Goal: Task Accomplishment & Management: Use online tool/utility

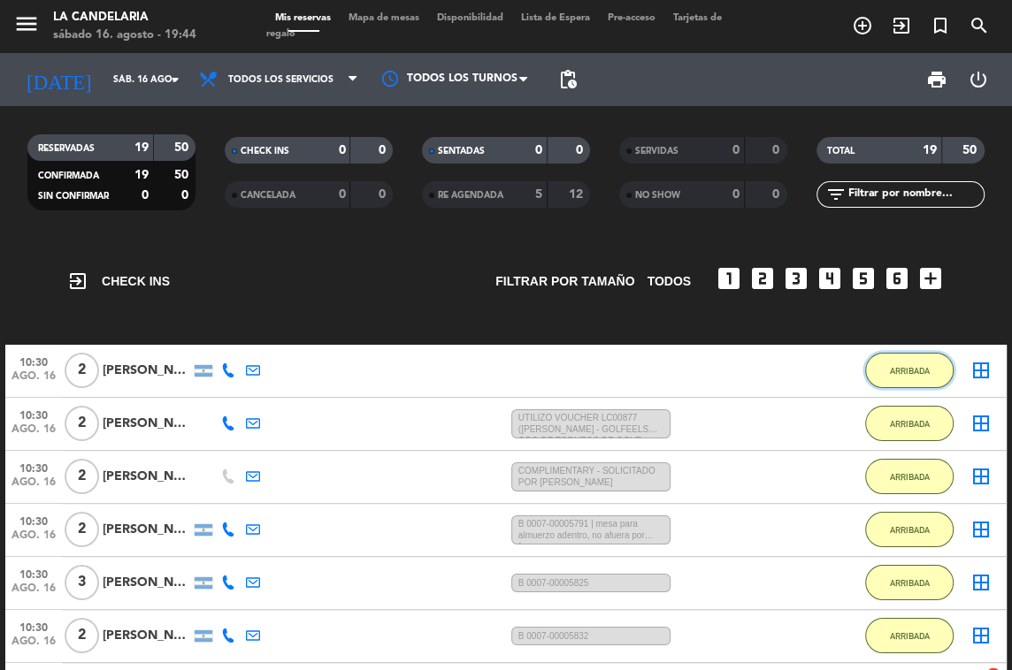
click at [915, 379] on button "ARRIBADA" at bounding box center [909, 370] width 88 height 35
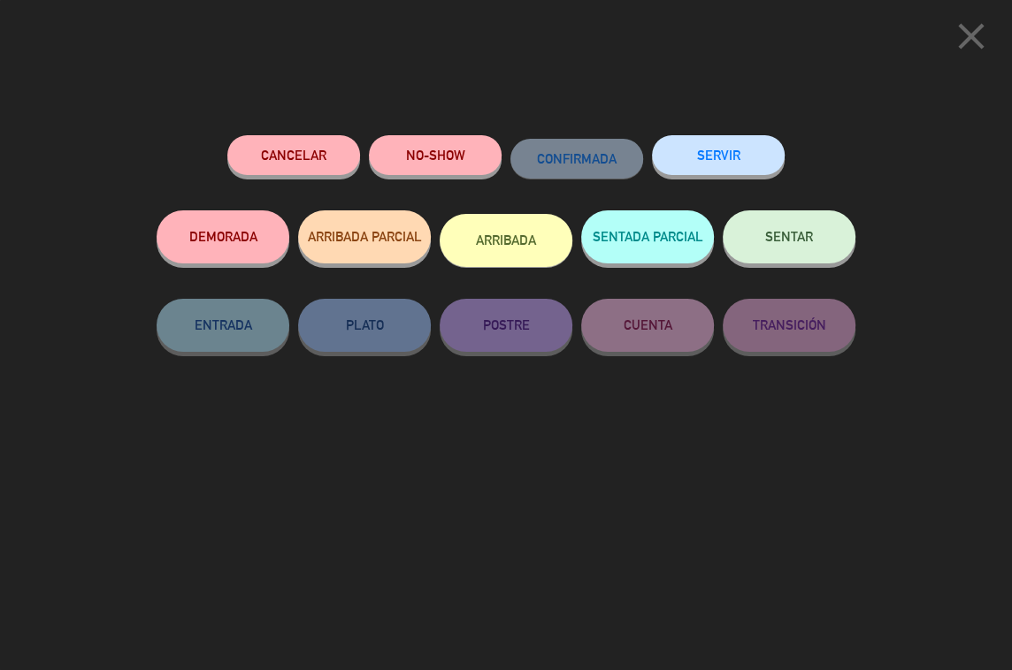
click at [715, 163] on button "SERVIR" at bounding box center [718, 155] width 133 height 40
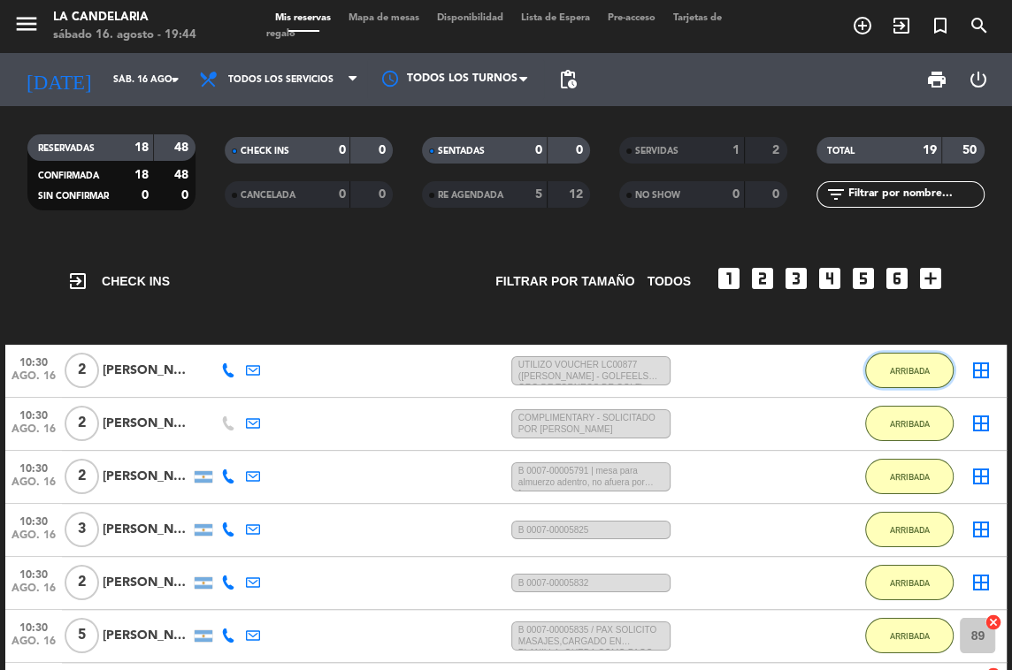
click at [892, 353] on button "ARRIBADA" at bounding box center [909, 370] width 88 height 35
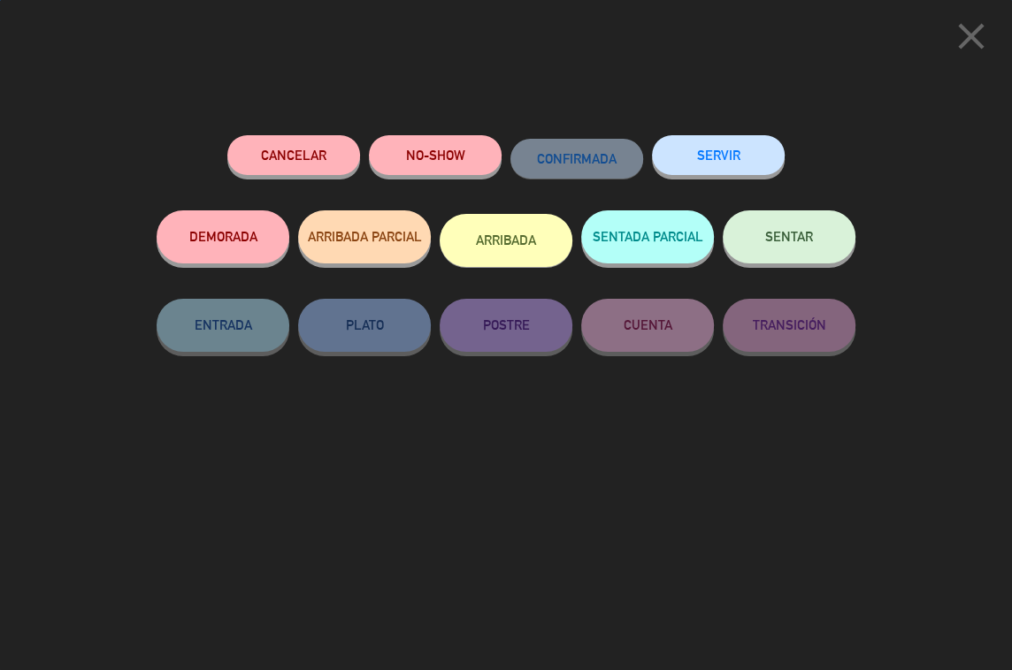
click at [737, 150] on button "SERVIR" at bounding box center [718, 155] width 133 height 40
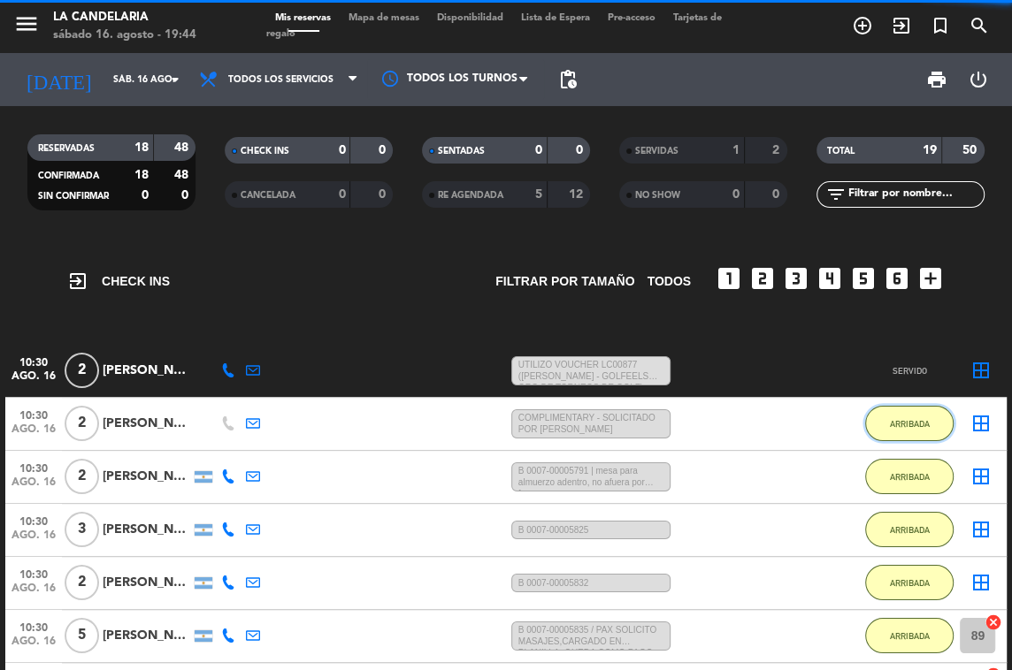
click at [917, 411] on button "ARRIBADA" at bounding box center [909, 423] width 88 height 35
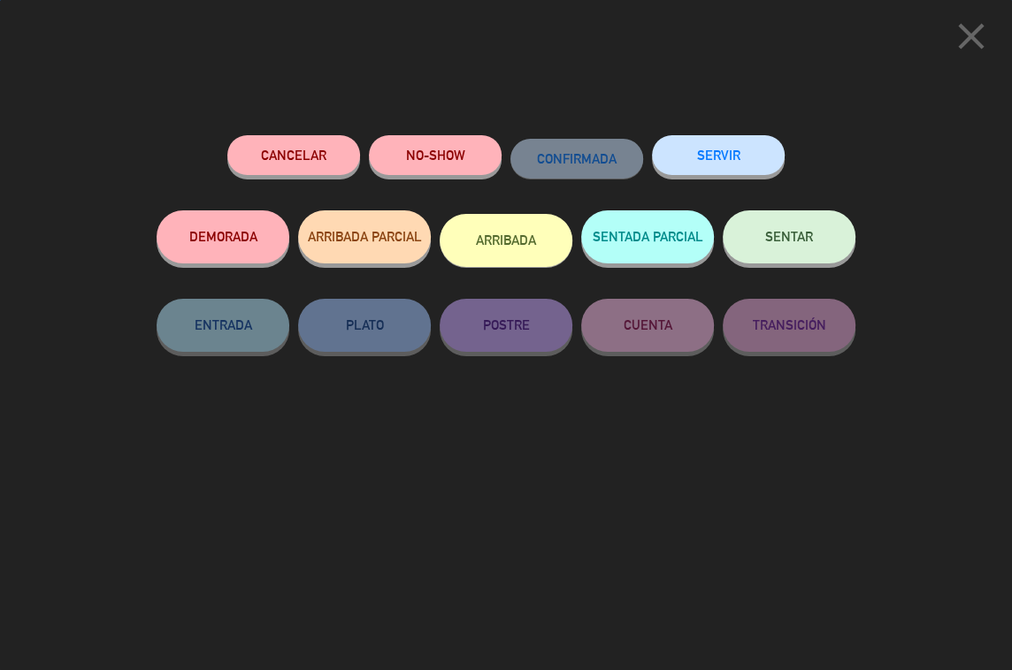
click at [701, 169] on button "SERVIR" at bounding box center [718, 155] width 133 height 40
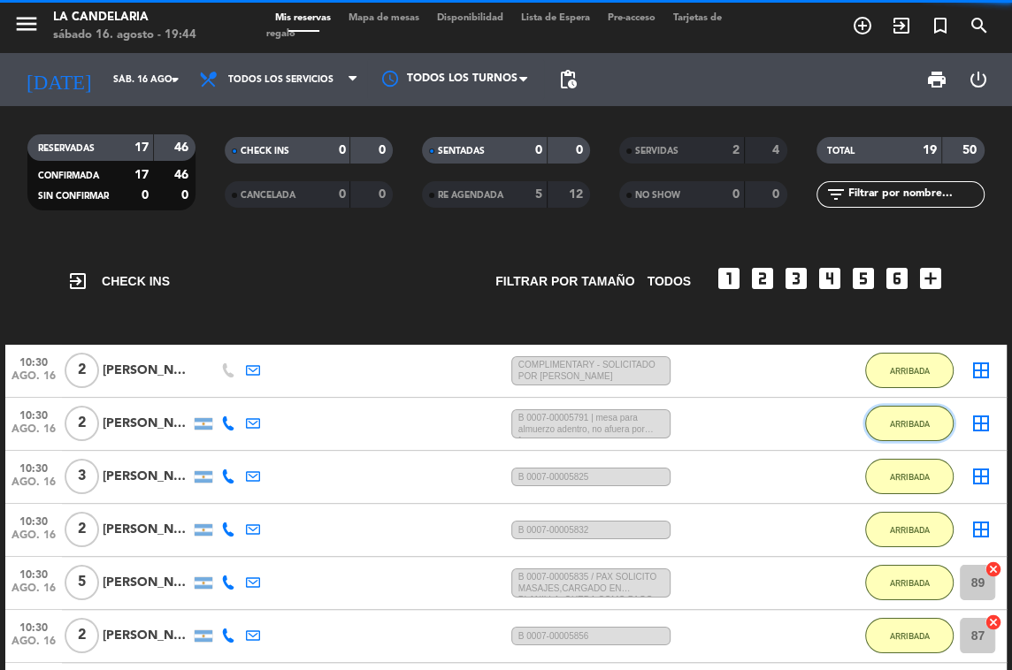
click at [919, 427] on span "ARRIBADA" at bounding box center [910, 424] width 40 height 10
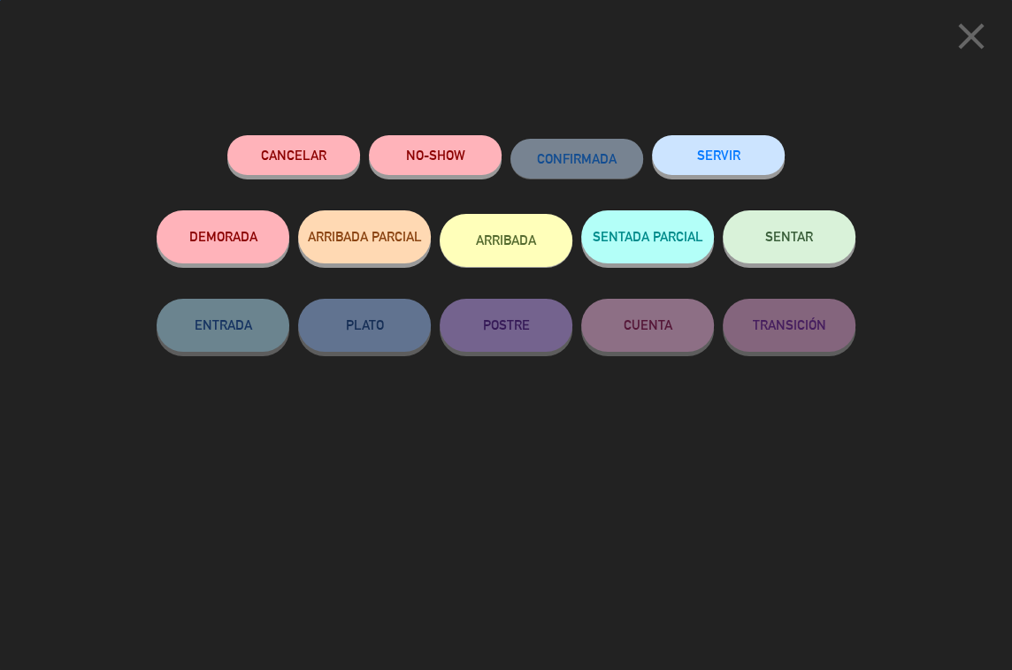
click at [719, 157] on button "SERVIR" at bounding box center [718, 155] width 133 height 40
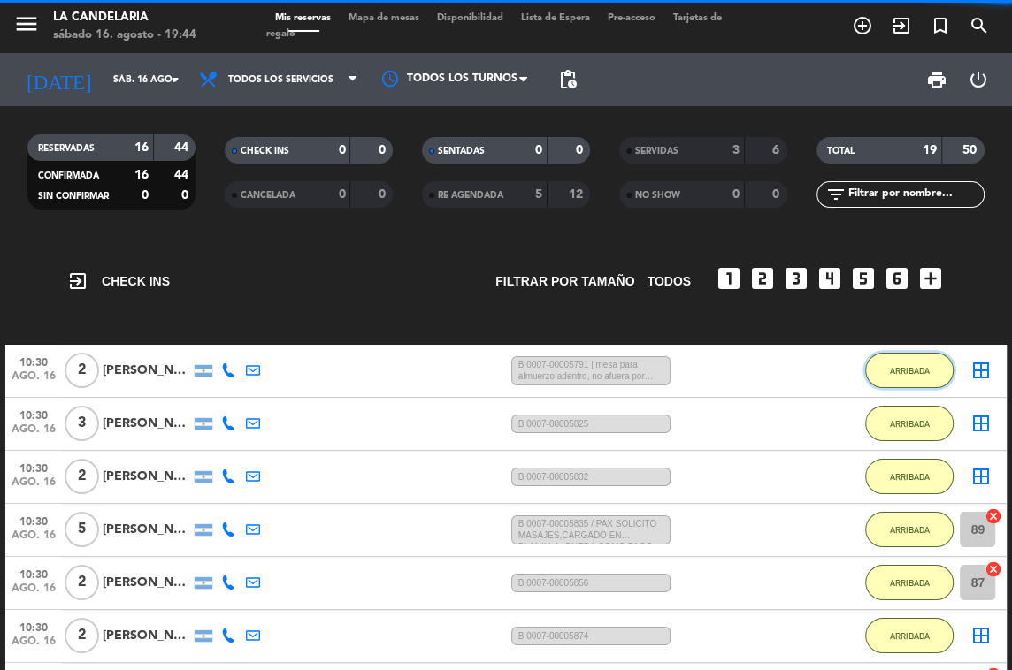
click at [900, 371] on span "ARRIBADA" at bounding box center [910, 371] width 40 height 10
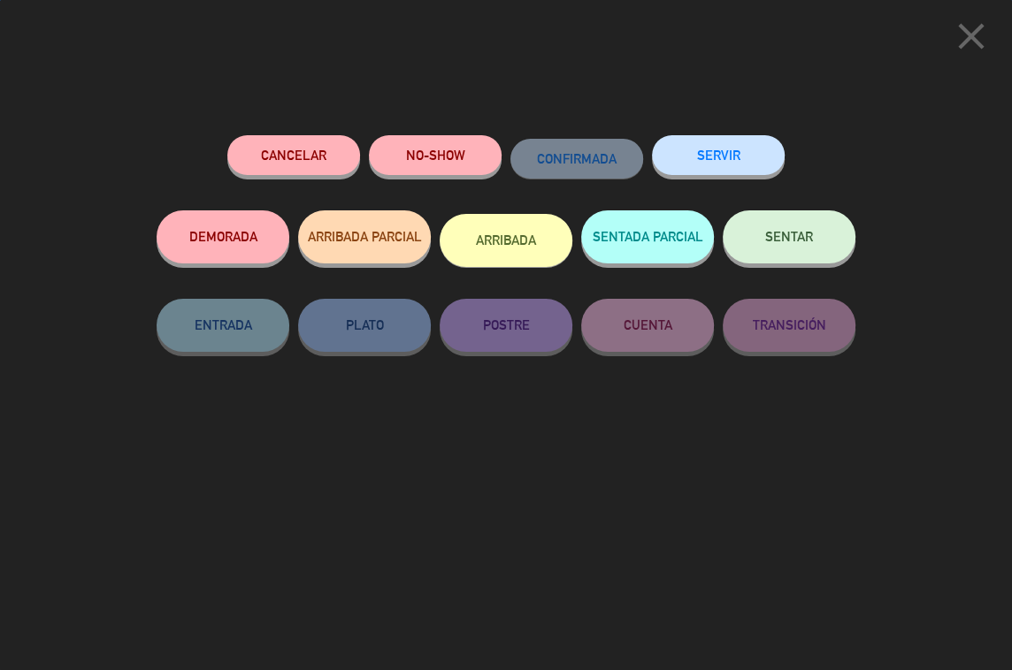
click at [721, 186] on div "SERVIR" at bounding box center [718, 172] width 133 height 75
click at [722, 164] on button "SERVIR" at bounding box center [718, 155] width 133 height 40
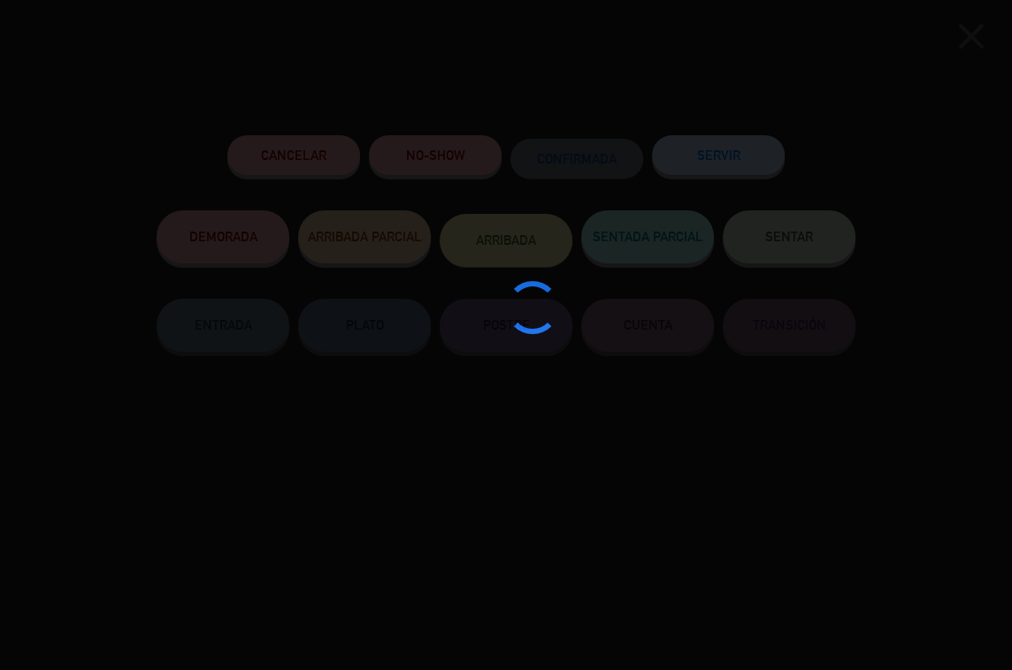
click at [918, 410] on div at bounding box center [506, 335] width 1012 height 670
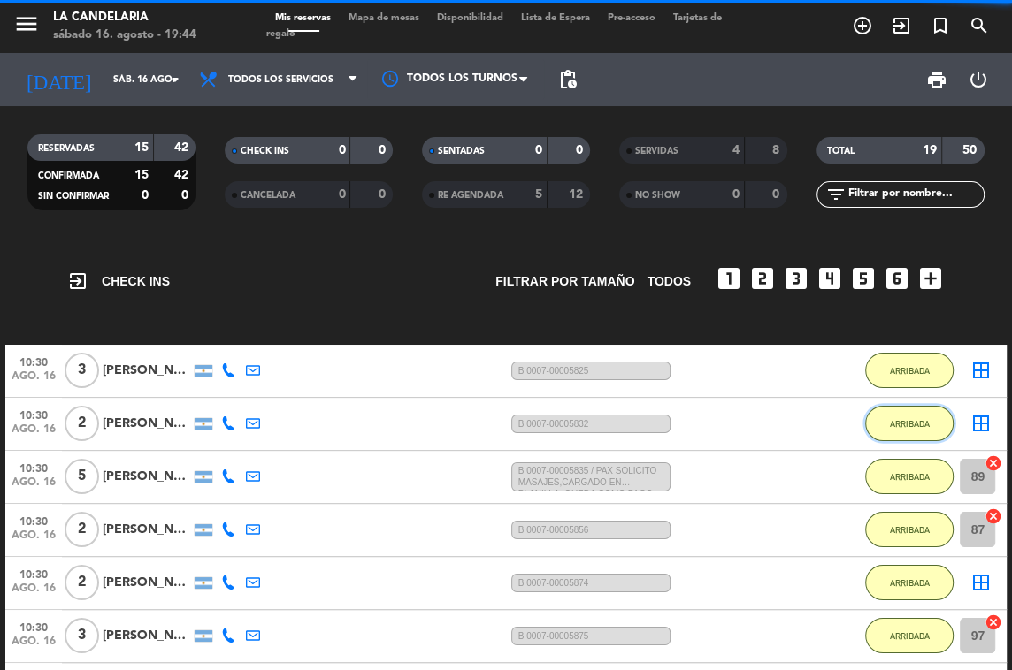
click at [918, 426] on span "ARRIBADA" at bounding box center [910, 424] width 40 height 10
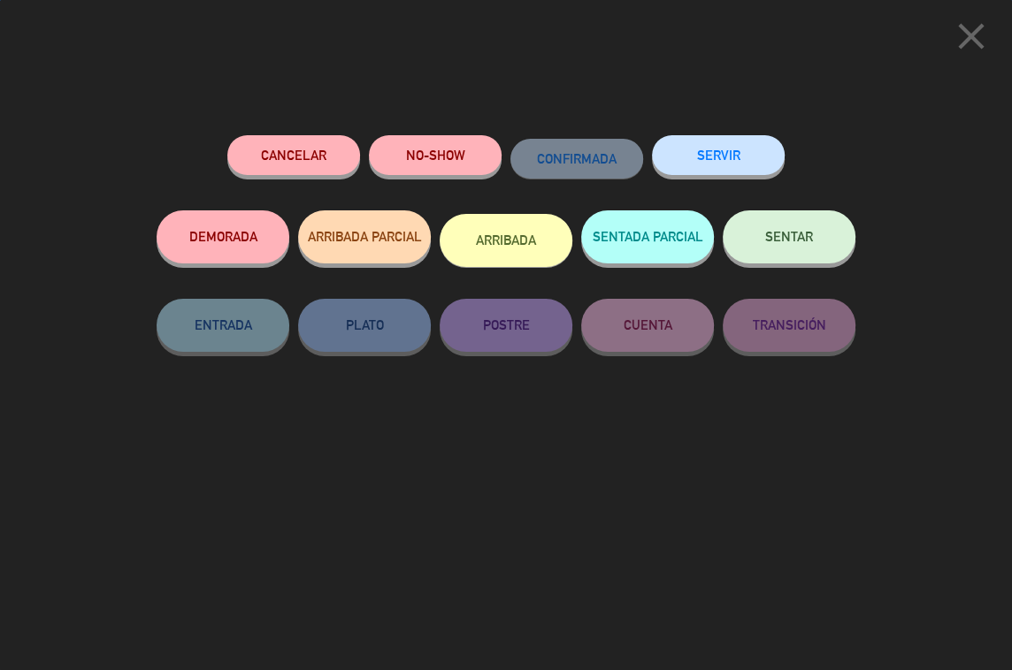
click at [709, 179] on div "SERVIR" at bounding box center [718, 172] width 133 height 75
click at [710, 157] on button "SERVIR" at bounding box center [718, 155] width 133 height 40
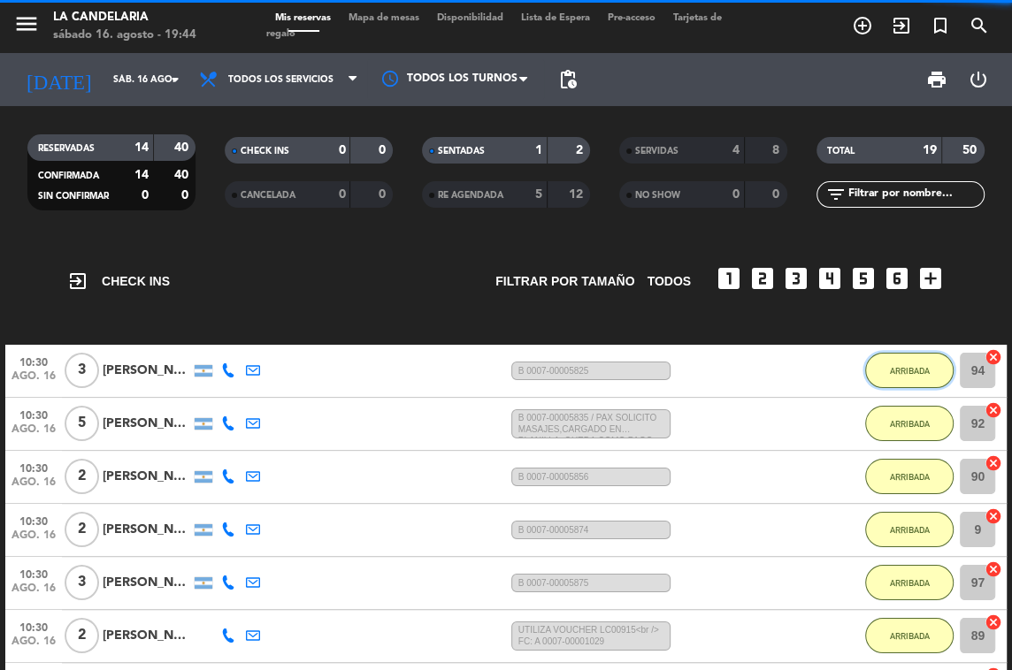
click at [896, 355] on button "ARRIBADA" at bounding box center [909, 370] width 88 height 35
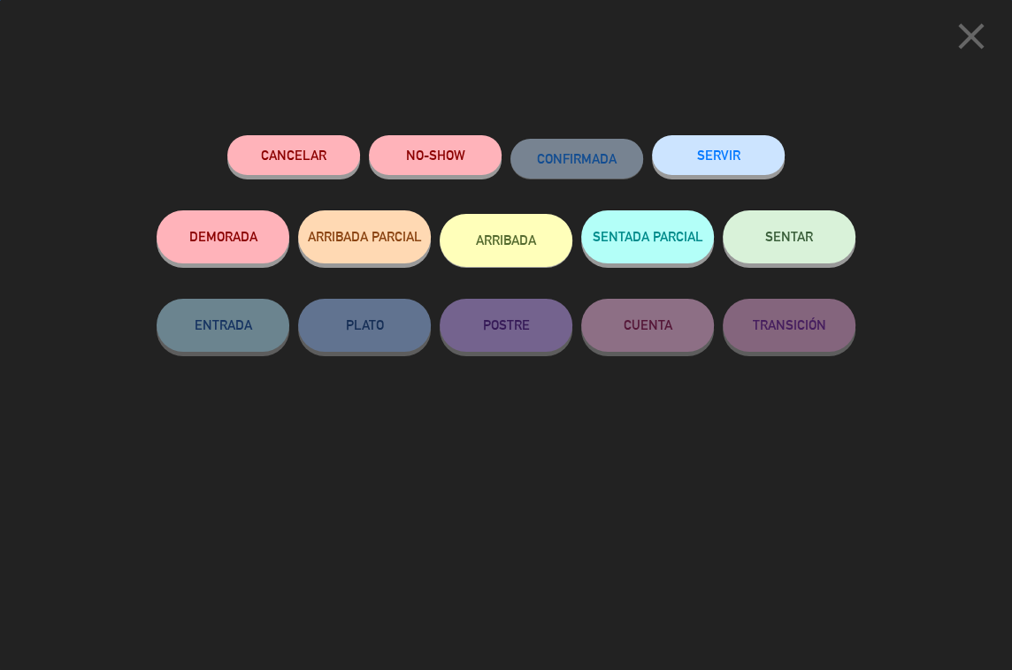
click at [687, 158] on button "SERVIR" at bounding box center [718, 155] width 133 height 40
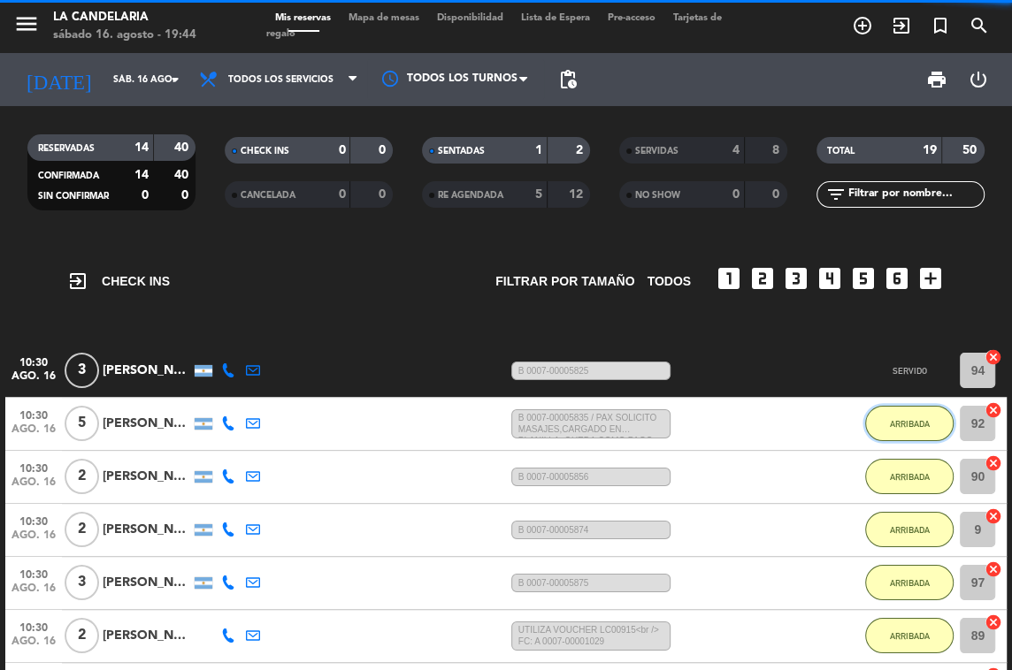
click at [902, 431] on button "ARRIBADA" at bounding box center [909, 423] width 88 height 35
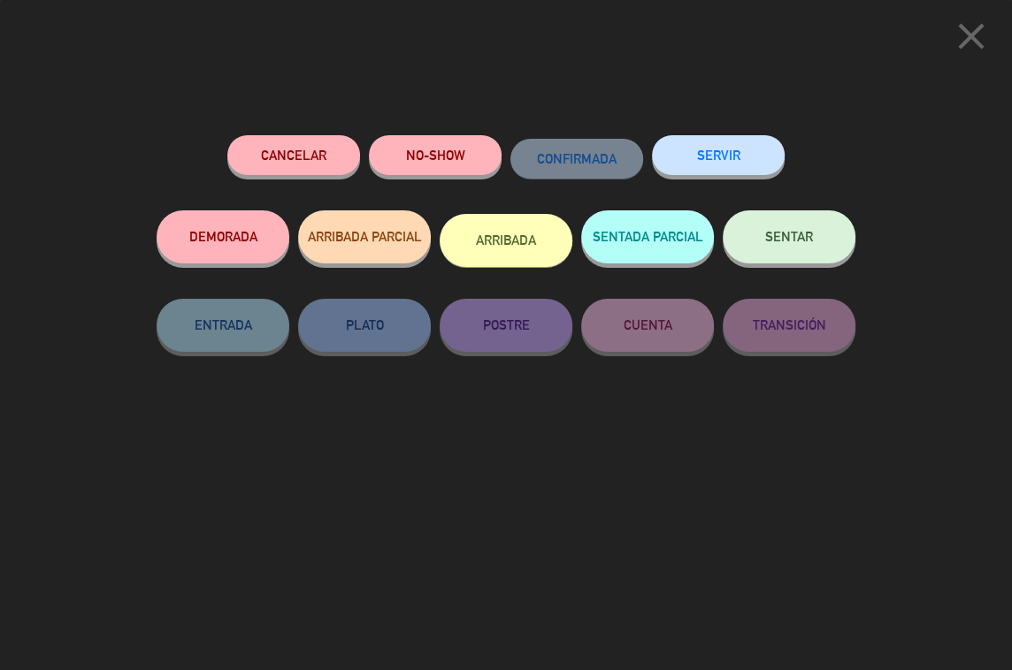
click at [730, 135] on div "SERVIR" at bounding box center [718, 172] width 133 height 75
click at [751, 167] on button "SERVIR" at bounding box center [718, 155] width 133 height 40
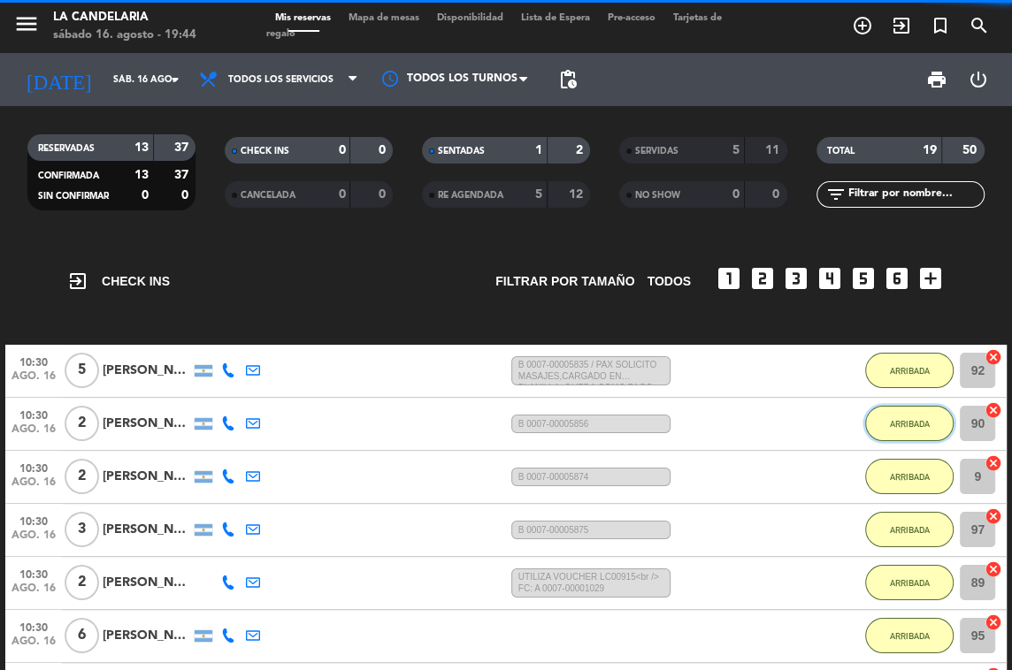
click at [912, 419] on span "ARRIBADA" at bounding box center [910, 424] width 40 height 10
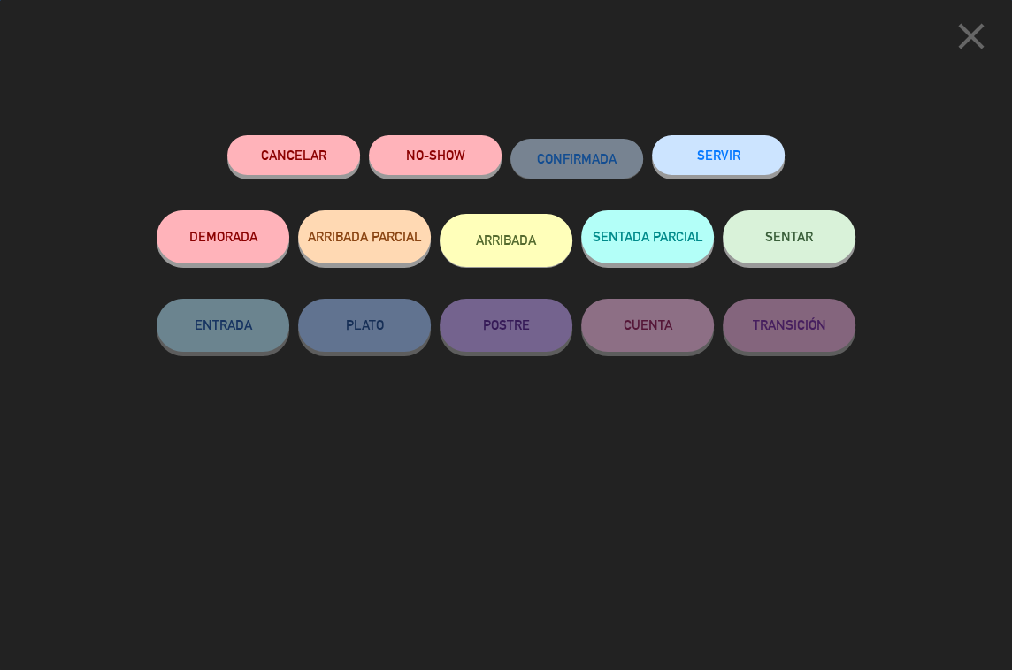
click at [744, 156] on button "SERVIR" at bounding box center [718, 155] width 133 height 40
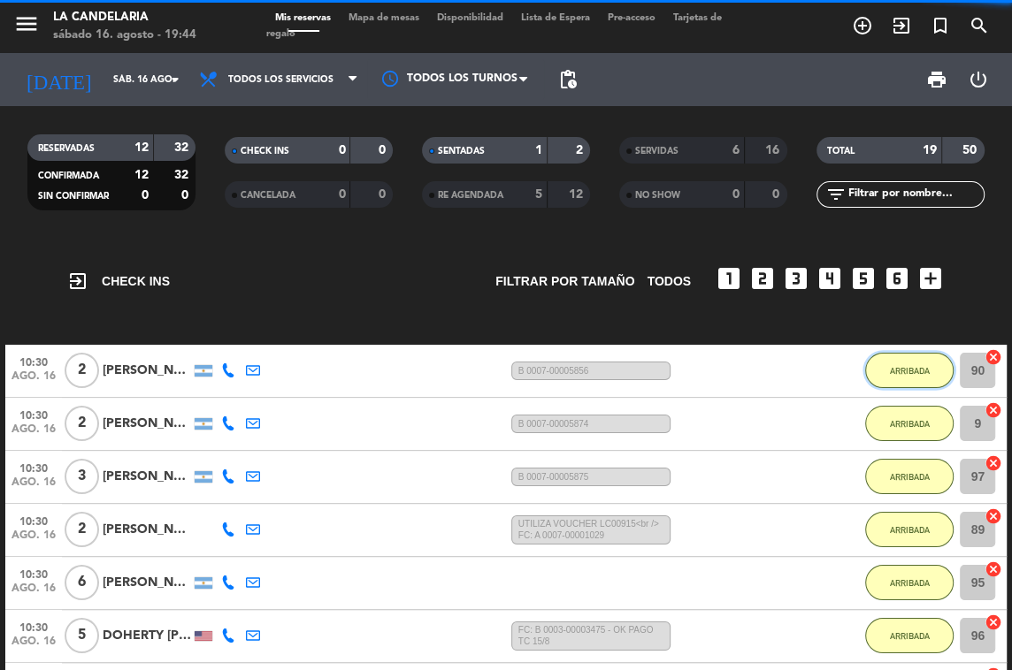
click at [910, 379] on button "ARRIBADA" at bounding box center [909, 370] width 88 height 35
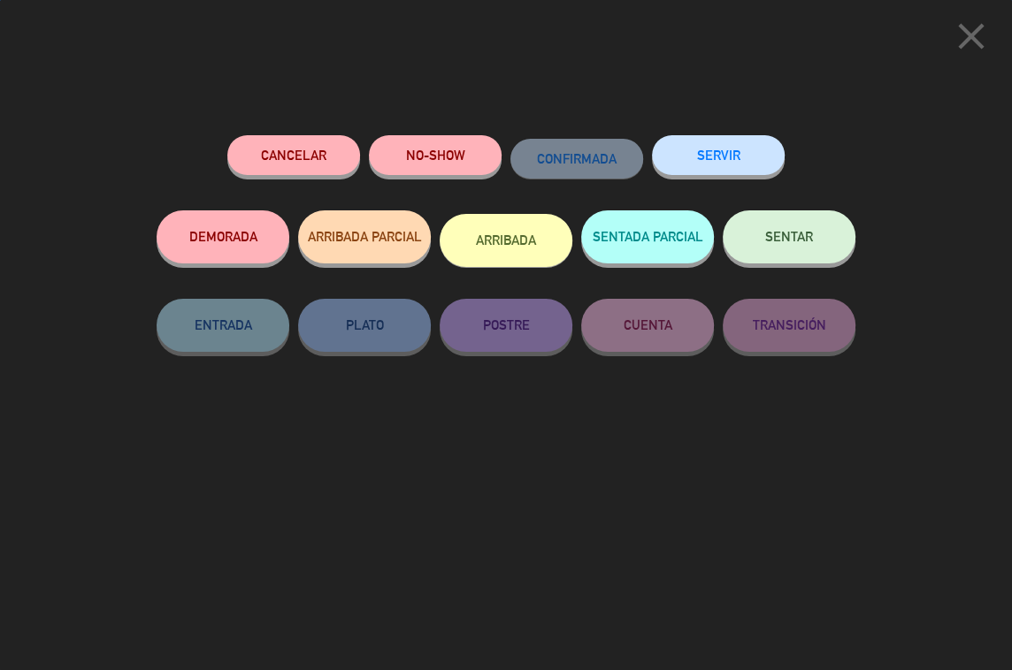
click at [739, 137] on div "SERVIR" at bounding box center [718, 172] width 133 height 75
click at [710, 165] on button "SERVIR" at bounding box center [718, 155] width 133 height 40
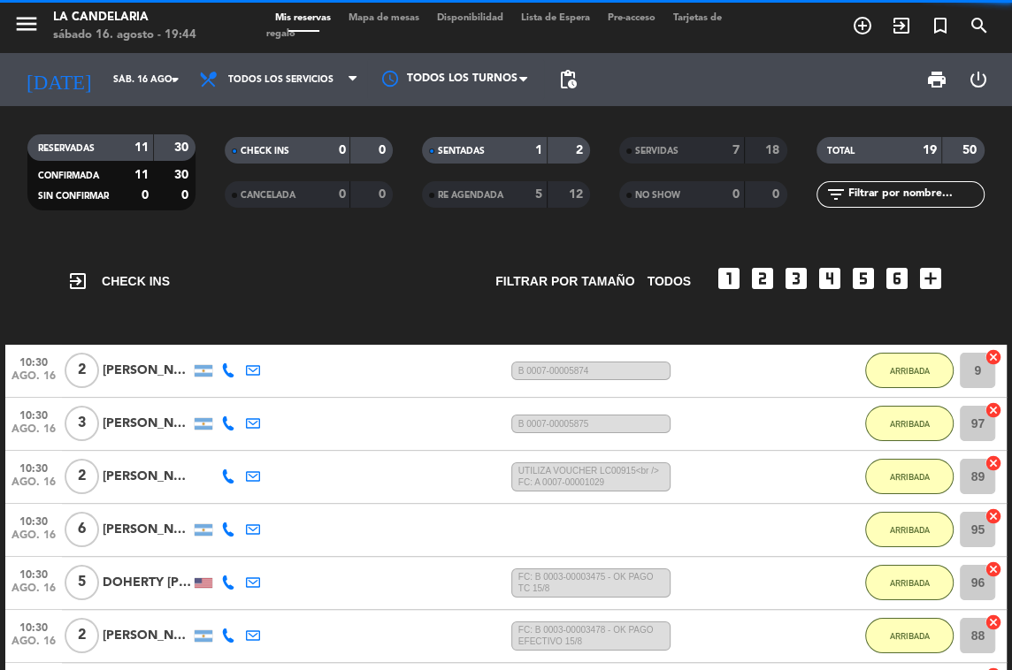
click at [919, 448] on div "ARRIBADA" at bounding box center [909, 424] width 88 height 52
click at [908, 387] on div "ARRIBADA" at bounding box center [909, 371] width 88 height 52
click at [927, 424] on span "ARRIBADA" at bounding box center [910, 424] width 40 height 10
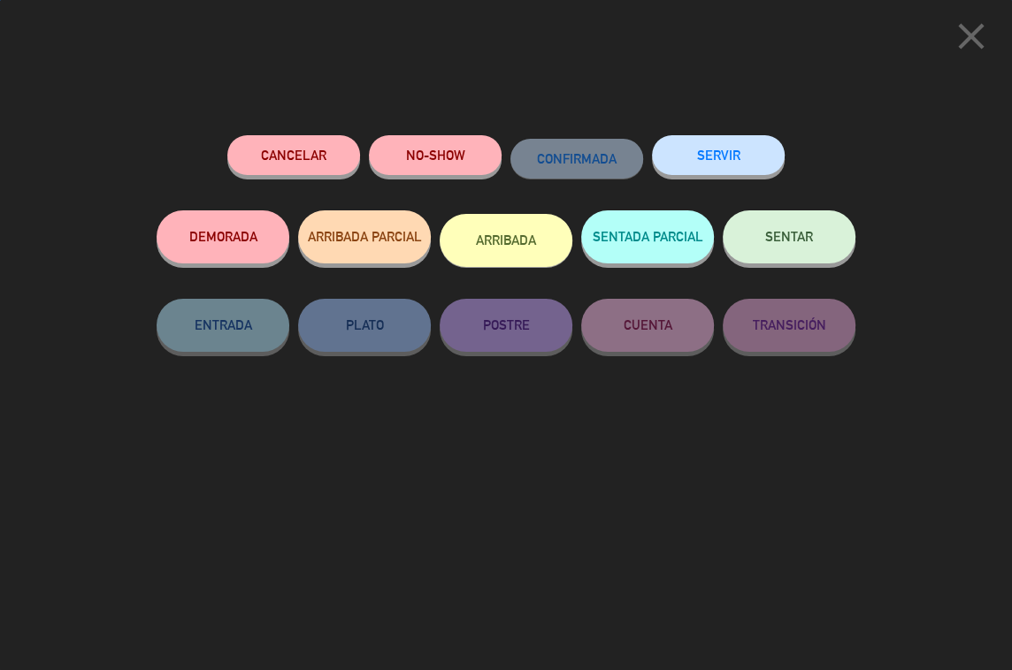
click at [728, 178] on div "SERVIR" at bounding box center [718, 172] width 133 height 75
click at [732, 159] on button "SERVIR" at bounding box center [718, 155] width 133 height 40
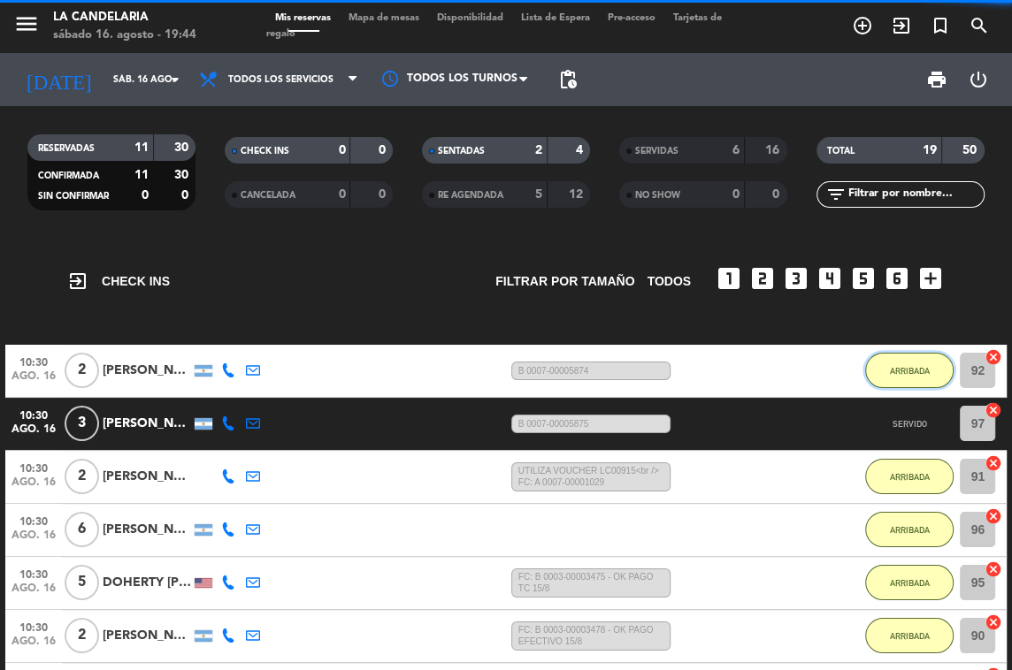
click at [892, 366] on span "ARRIBADA" at bounding box center [910, 371] width 40 height 10
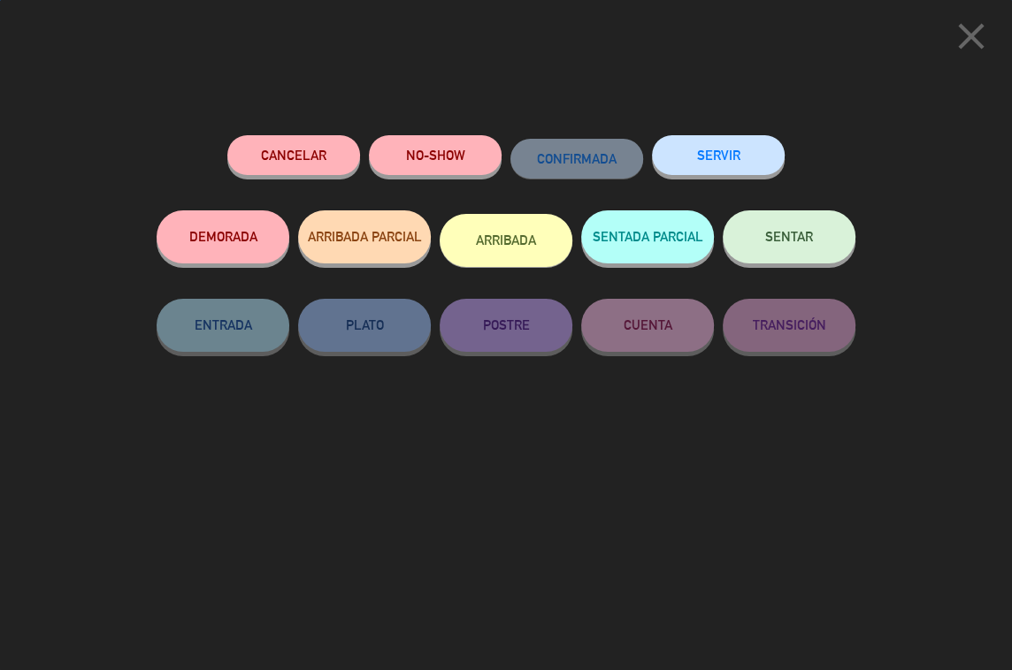
click at [670, 139] on button "SERVIR" at bounding box center [718, 155] width 133 height 40
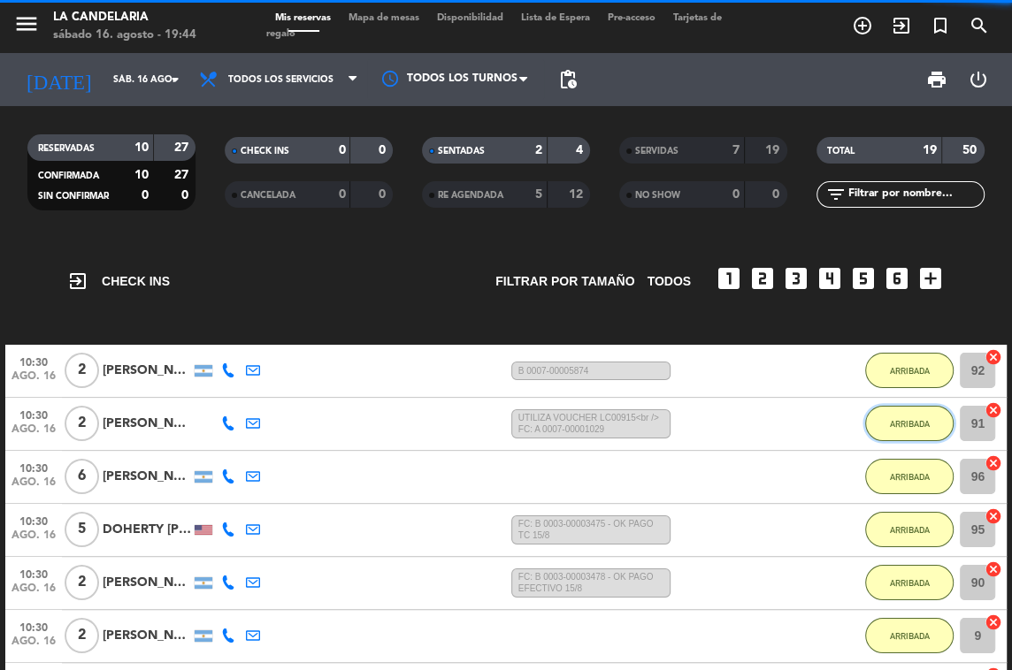
click at [880, 427] on button "ARRIBADA" at bounding box center [909, 423] width 88 height 35
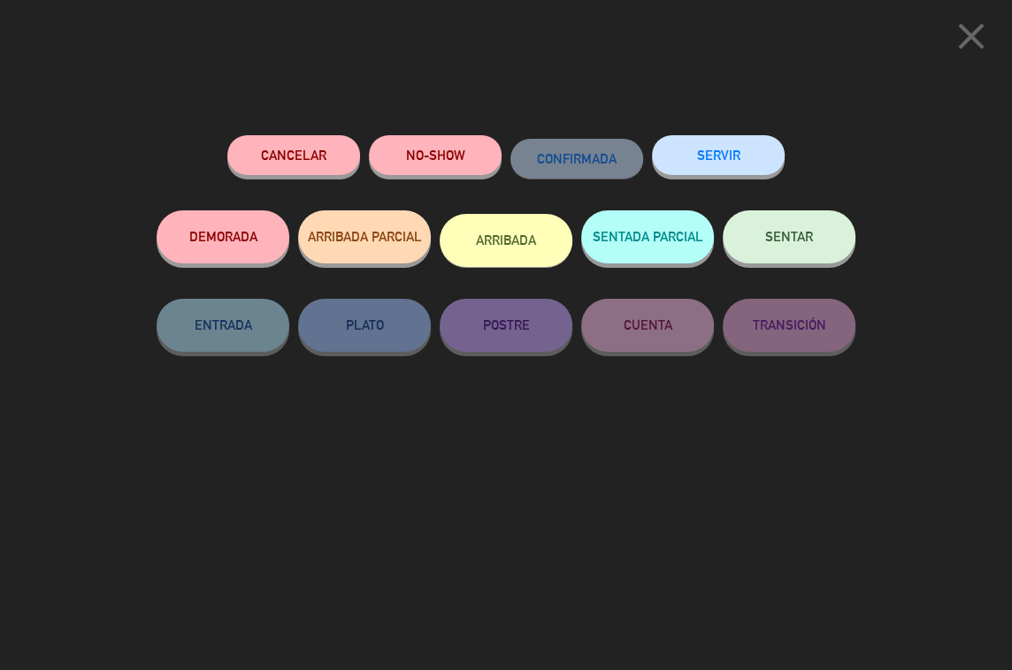
click at [731, 156] on button "SERVIR" at bounding box center [718, 155] width 133 height 40
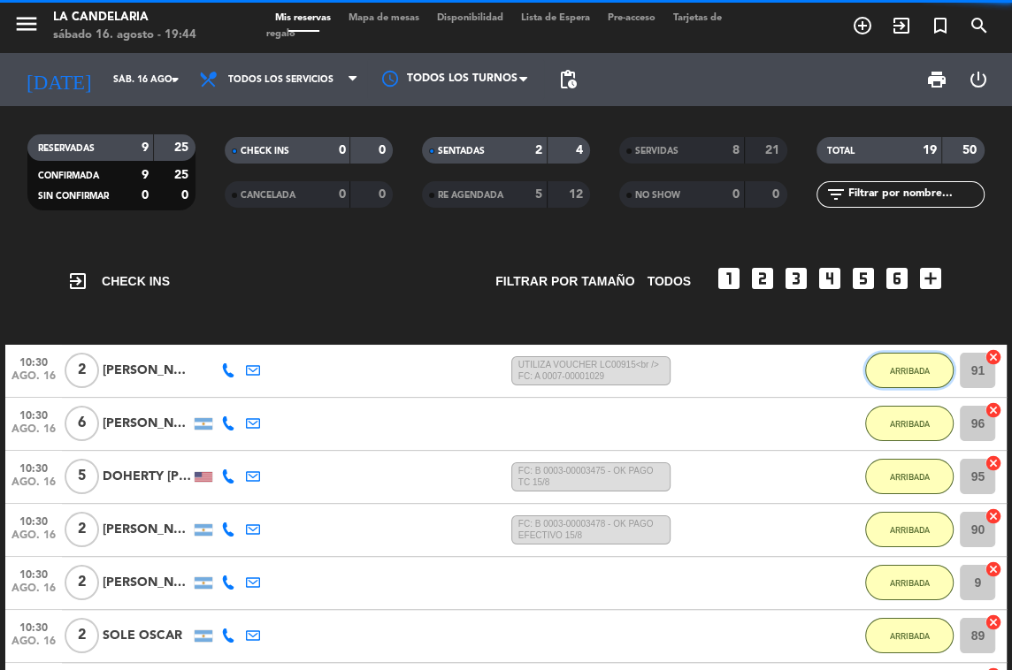
click at [884, 371] on button "ARRIBADA" at bounding box center [909, 370] width 88 height 35
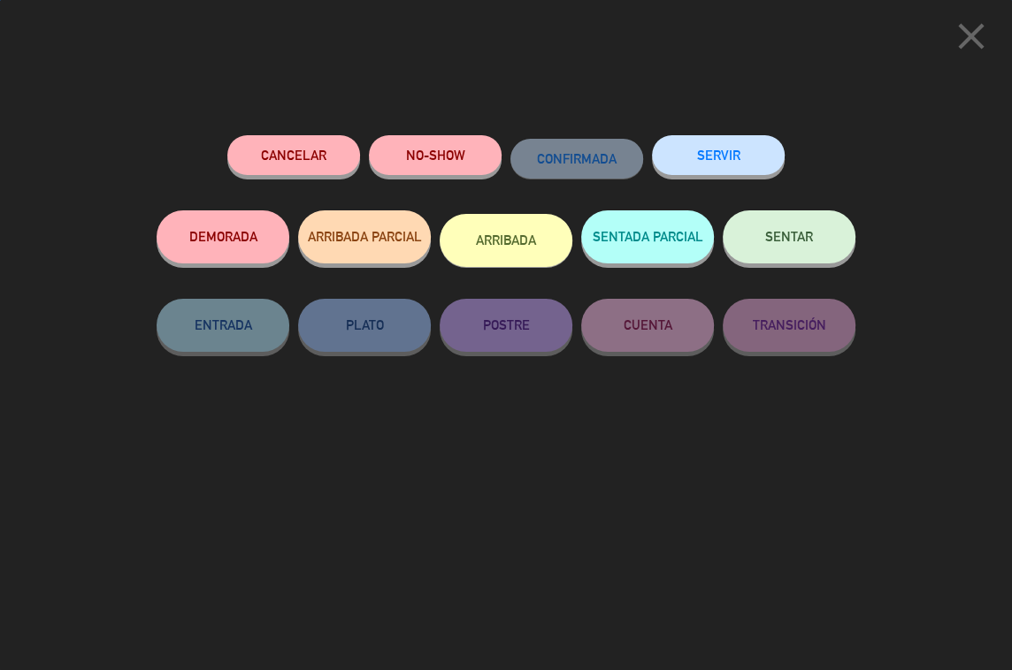
click at [730, 159] on button "SERVIR" at bounding box center [718, 155] width 133 height 40
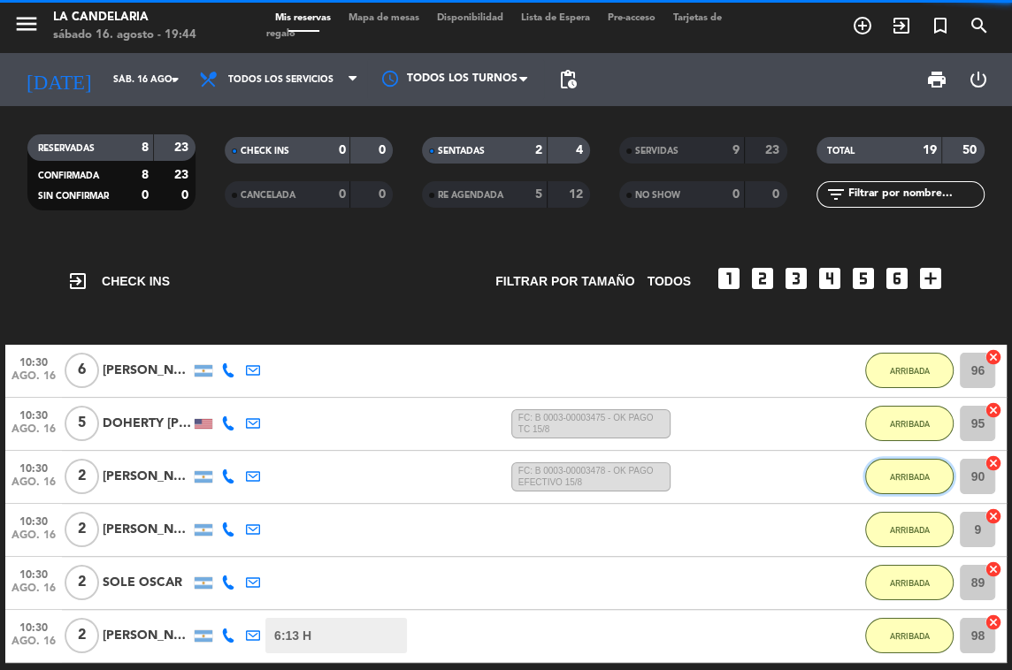
click at [894, 462] on button "ARRIBADA" at bounding box center [909, 476] width 88 height 35
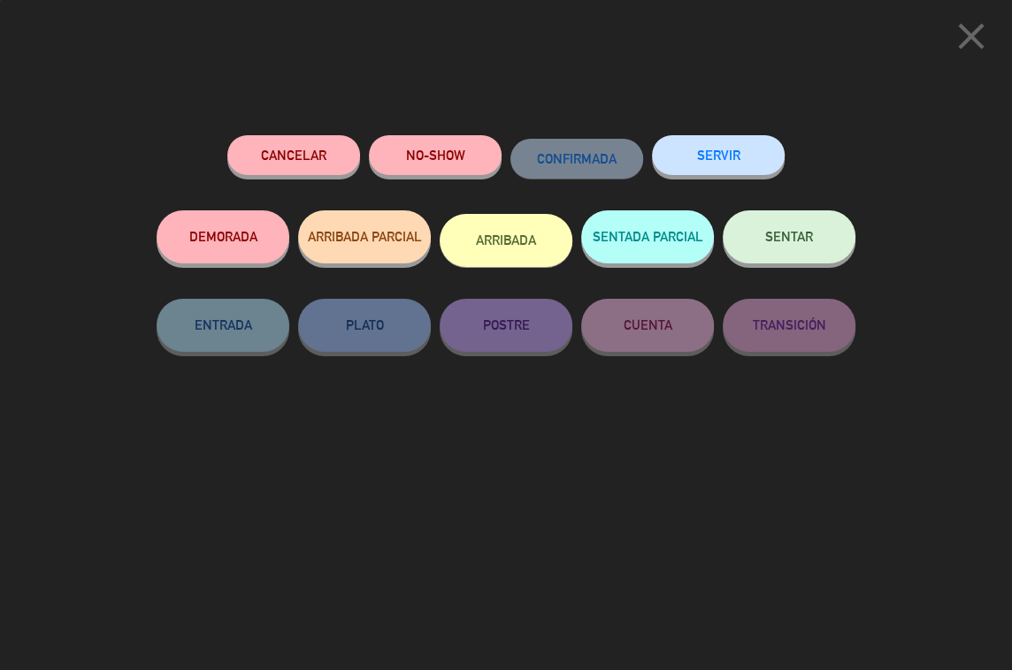
click at [754, 183] on div "SERVIR" at bounding box center [718, 172] width 133 height 75
click at [754, 165] on button "SERVIR" at bounding box center [718, 155] width 133 height 40
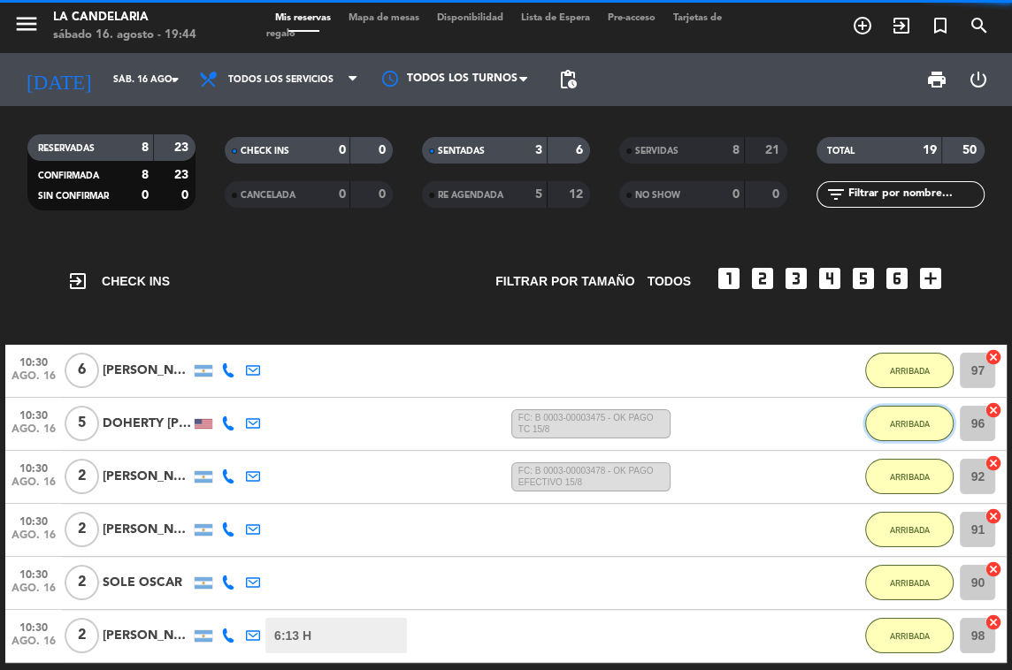
click at [923, 423] on span "ARRIBADA" at bounding box center [910, 424] width 40 height 10
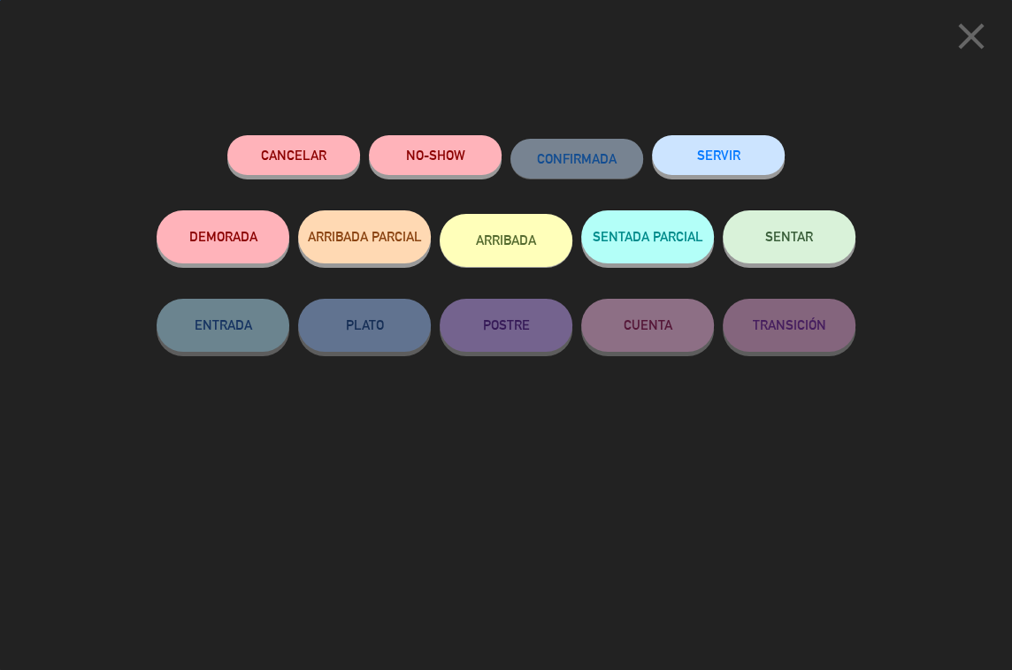
click at [724, 150] on button "SERVIR" at bounding box center [718, 155] width 133 height 40
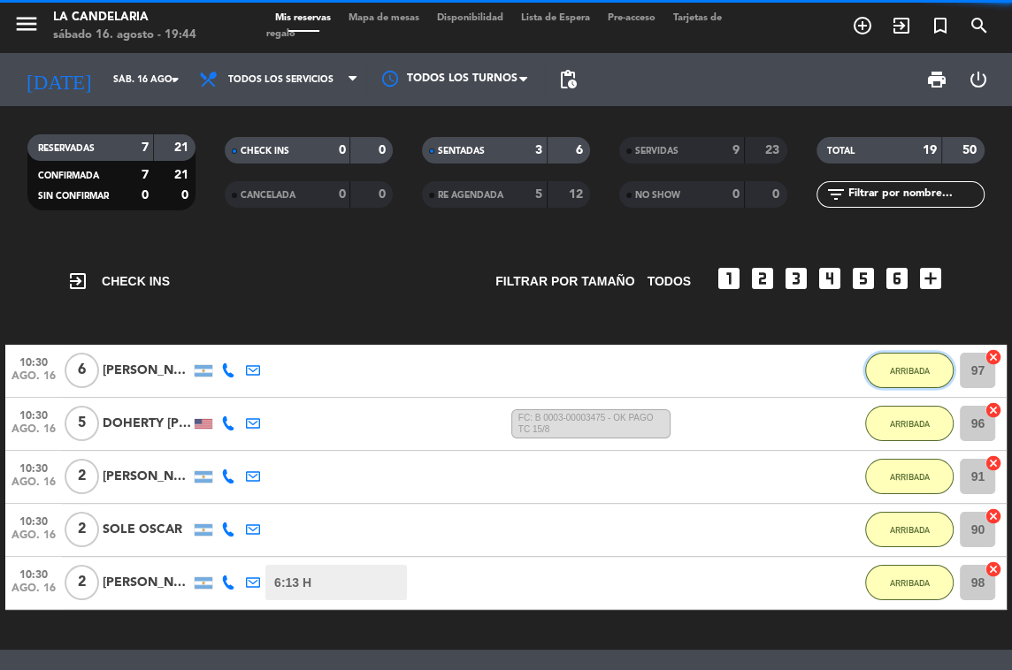
click at [884, 371] on button "ARRIBADA" at bounding box center [909, 370] width 88 height 35
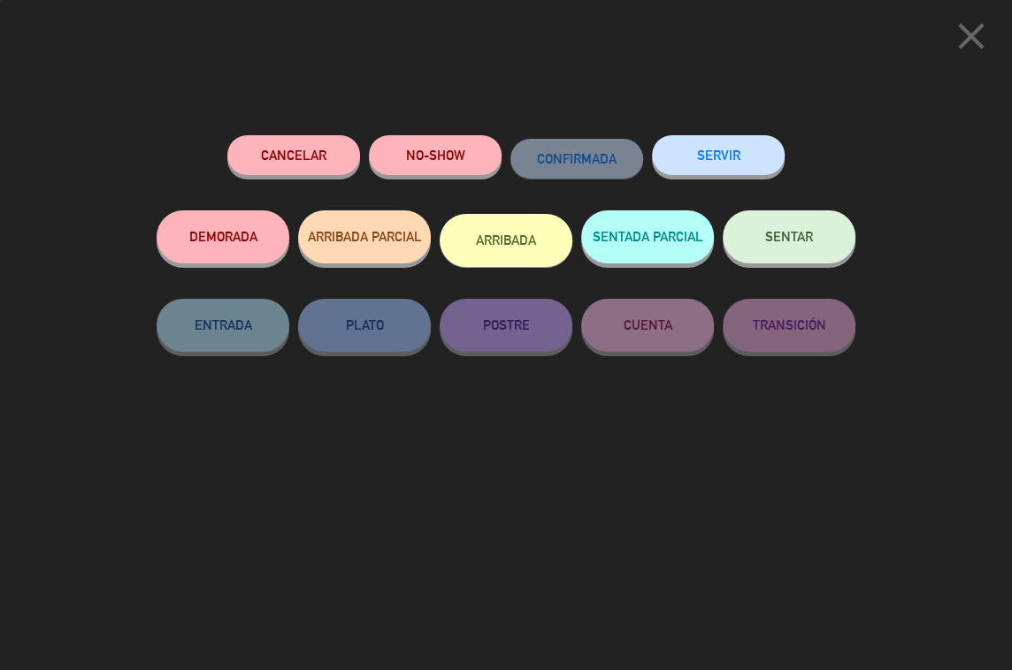
click at [701, 135] on div "SERVIR" at bounding box center [718, 172] width 133 height 75
click at [732, 160] on button "SERVIR" at bounding box center [718, 155] width 133 height 40
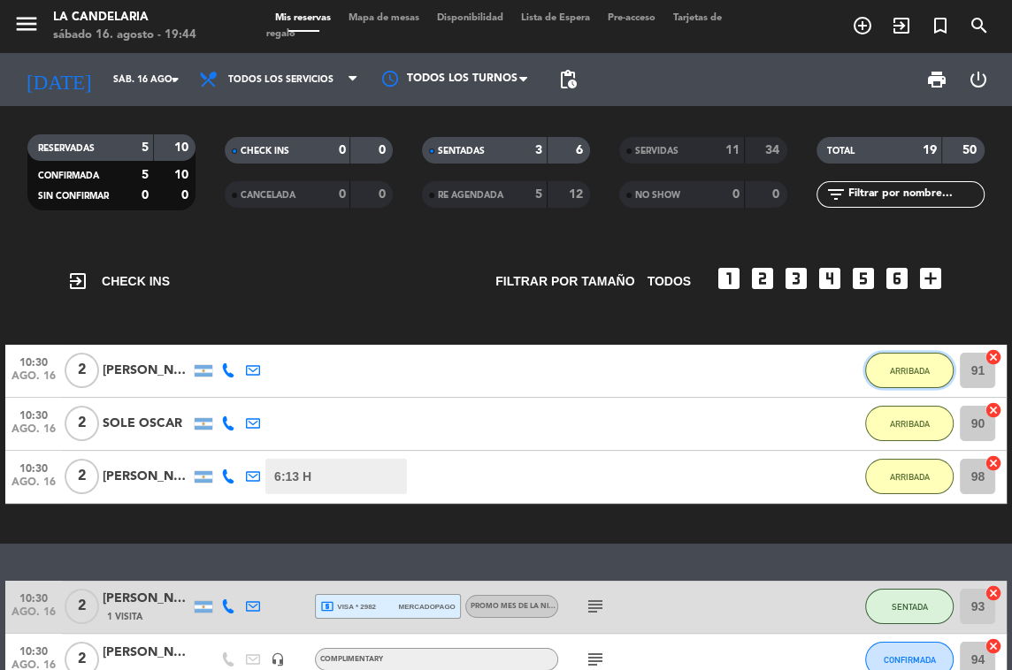
click at [892, 373] on span "ARRIBADA" at bounding box center [910, 371] width 40 height 10
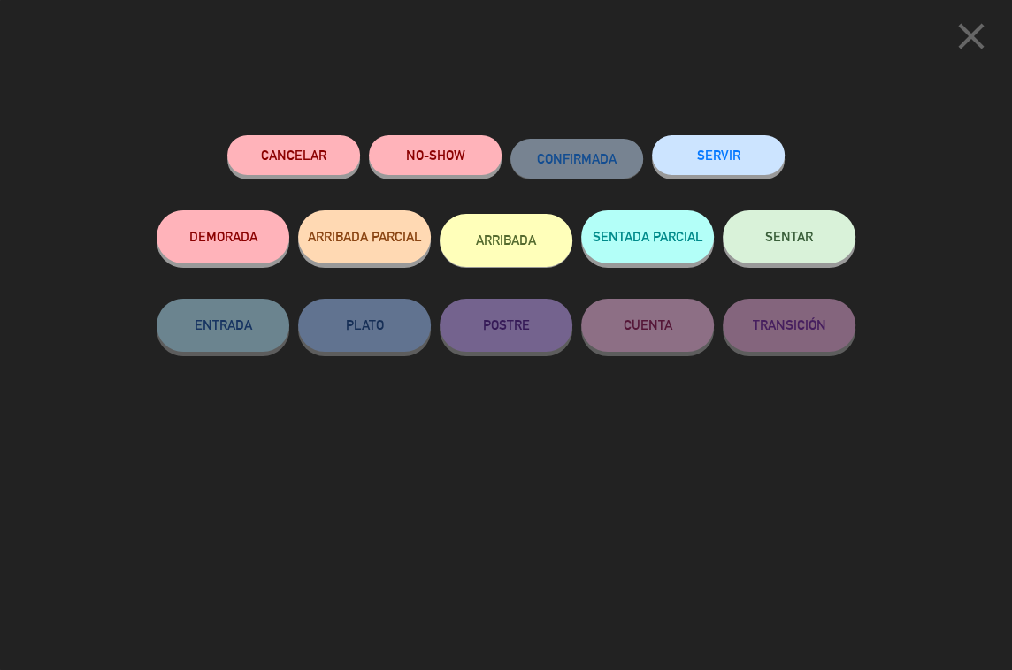
click at [689, 162] on button "SERVIR" at bounding box center [718, 155] width 133 height 40
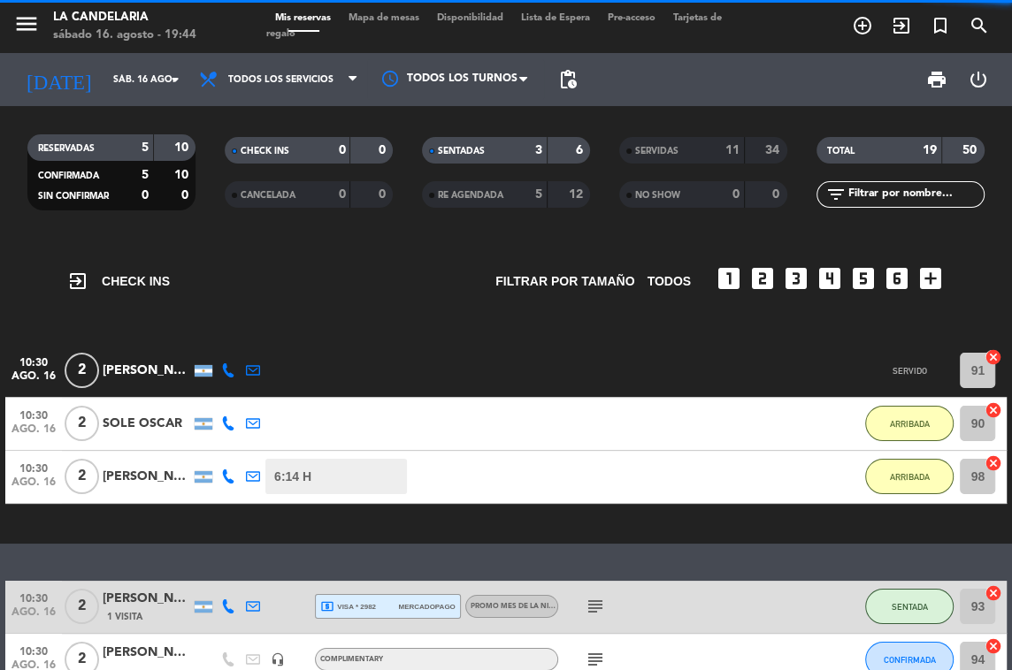
click at [902, 445] on div "ARRIBADA" at bounding box center [909, 424] width 88 height 52
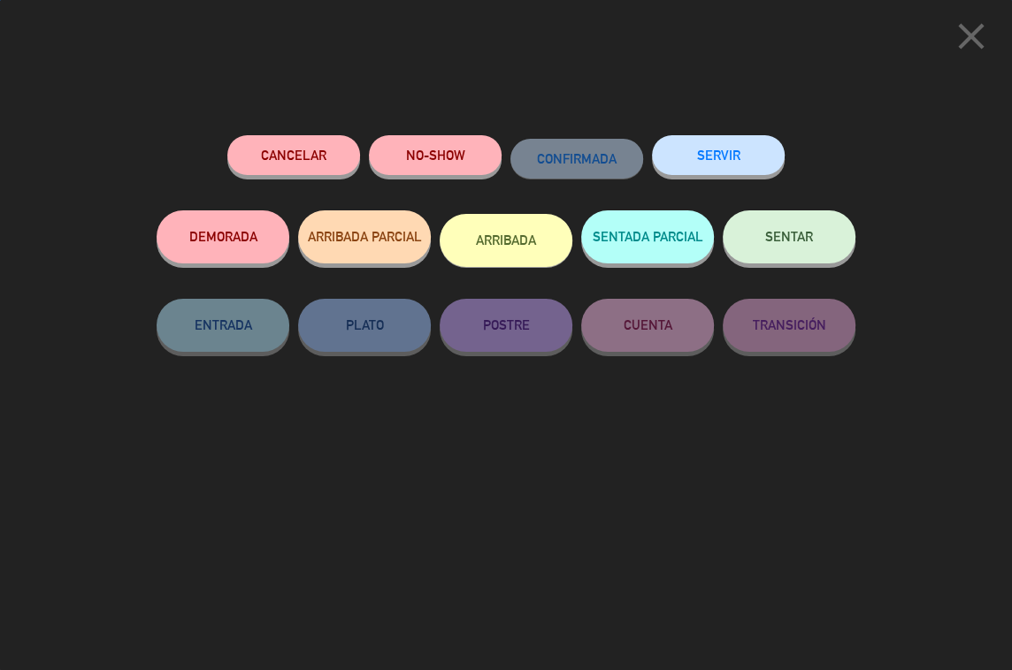
click at [663, 134] on div "Cancelar NO-SHOW CONFIRMADA SERVIR DEMORADA ARRIBADA PARCIAL ARRIBADA SENTADA P…" at bounding box center [506, 396] width 724 height 547
click at [672, 143] on button "SERVIR" at bounding box center [718, 155] width 133 height 40
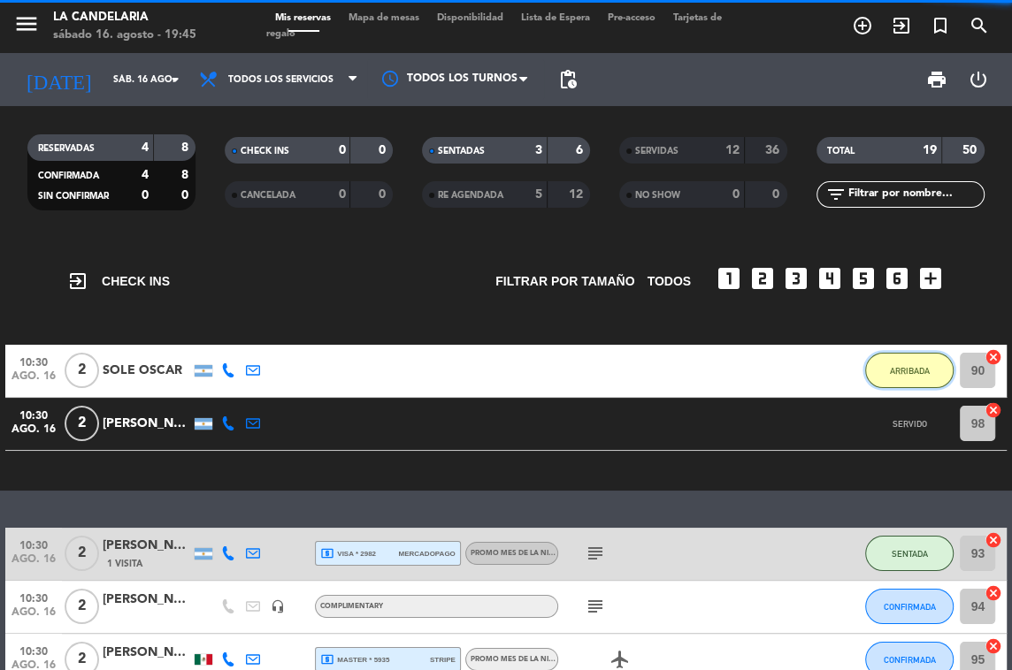
click at [902, 374] on span "ARRIBADA" at bounding box center [910, 371] width 40 height 10
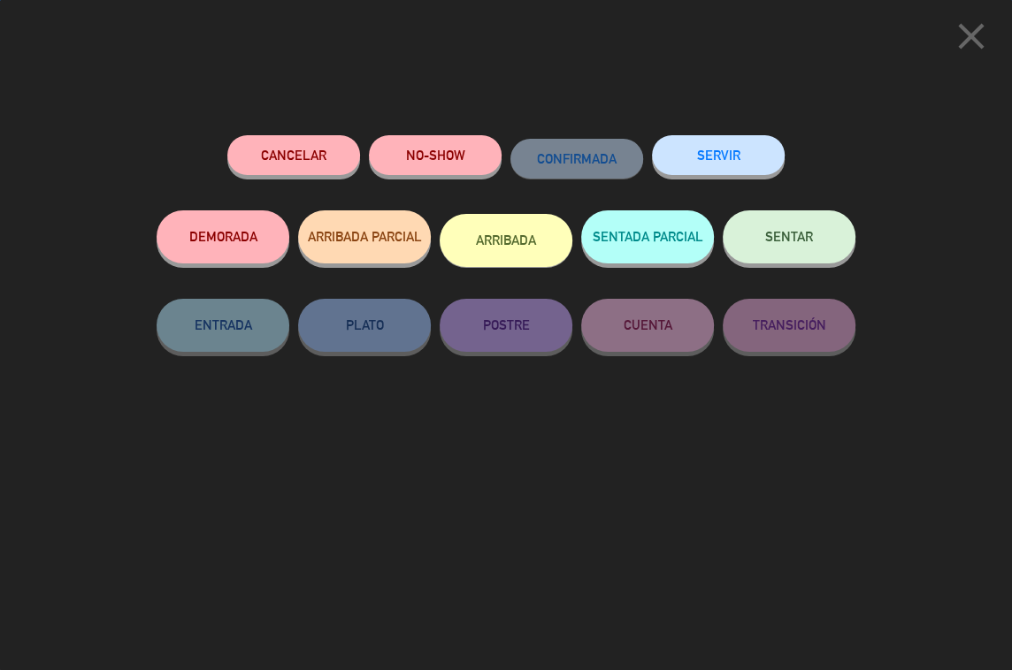
click at [733, 146] on button "SERVIR" at bounding box center [718, 155] width 133 height 40
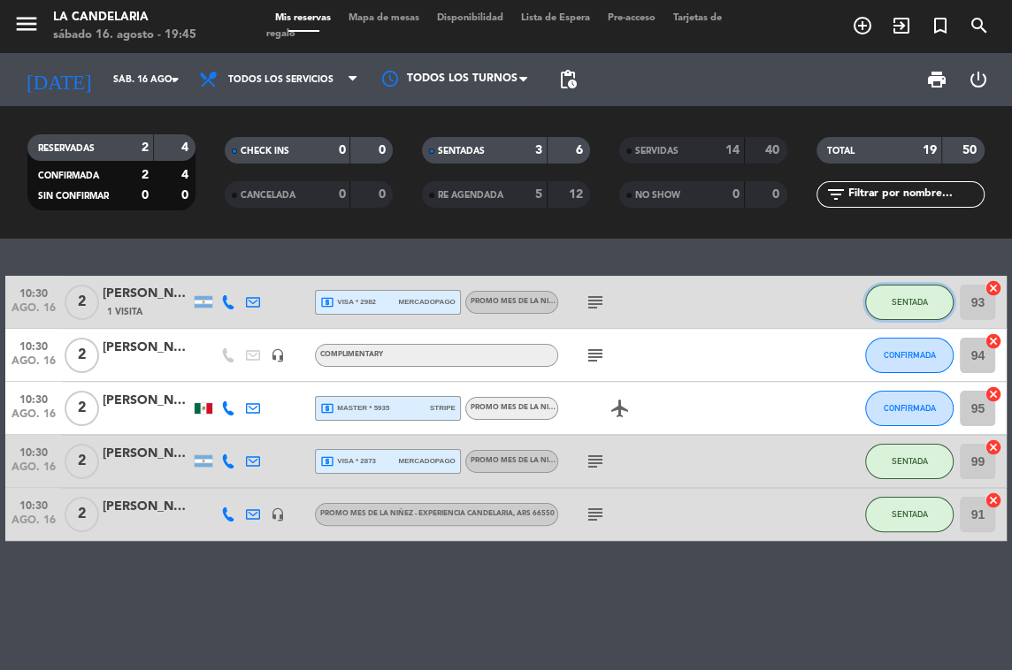
click at [904, 302] on span "SENTADA" at bounding box center [910, 302] width 36 height 10
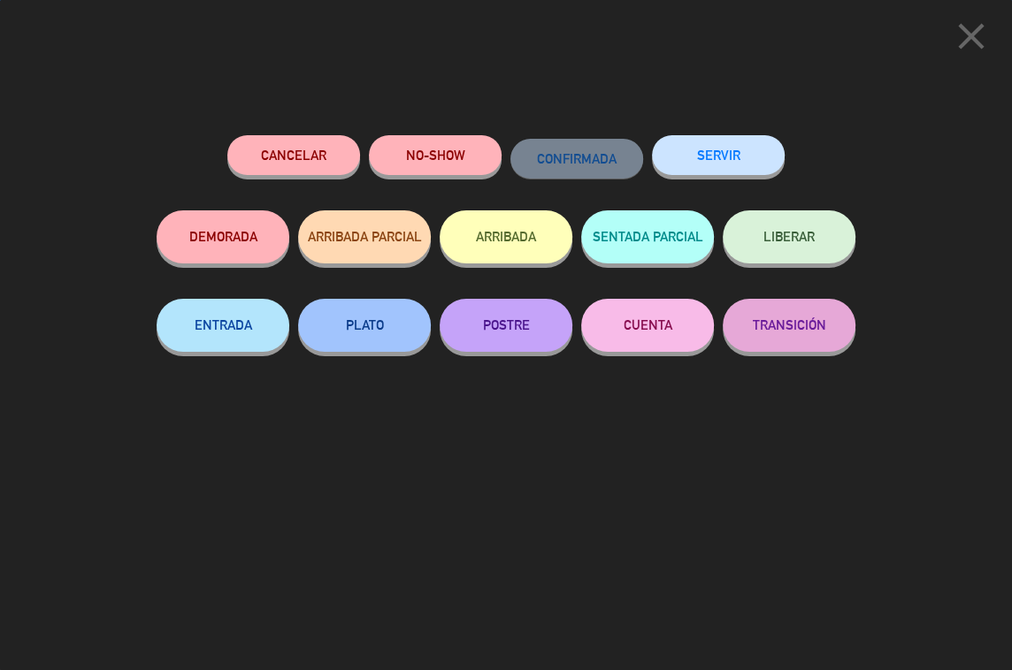
click at [744, 158] on button "SERVIR" at bounding box center [718, 155] width 133 height 40
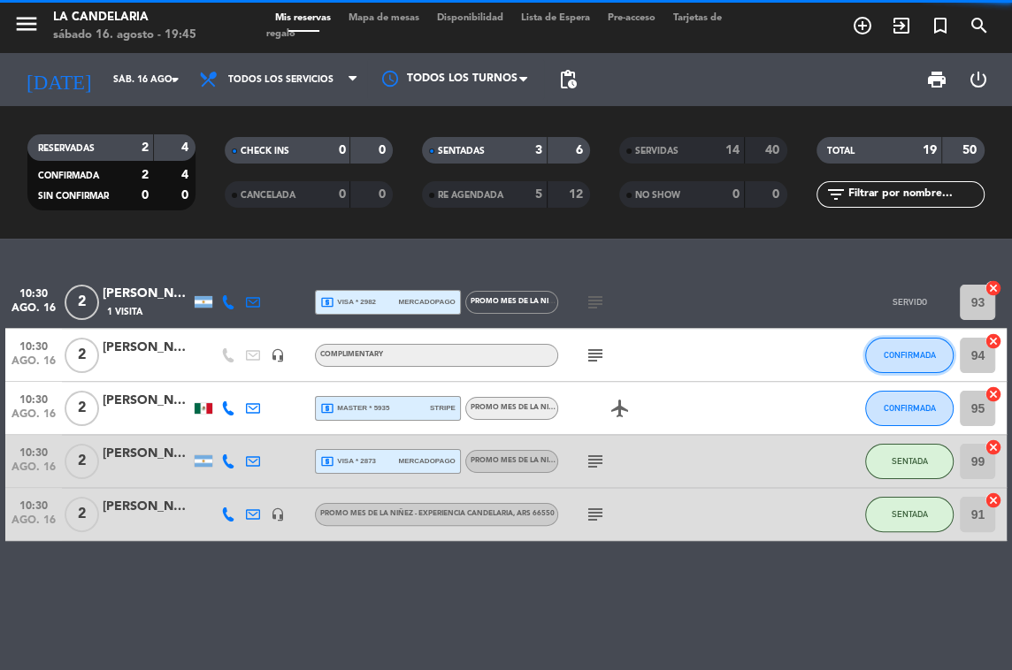
click at [905, 348] on button "CONFIRMADA" at bounding box center [909, 355] width 88 height 35
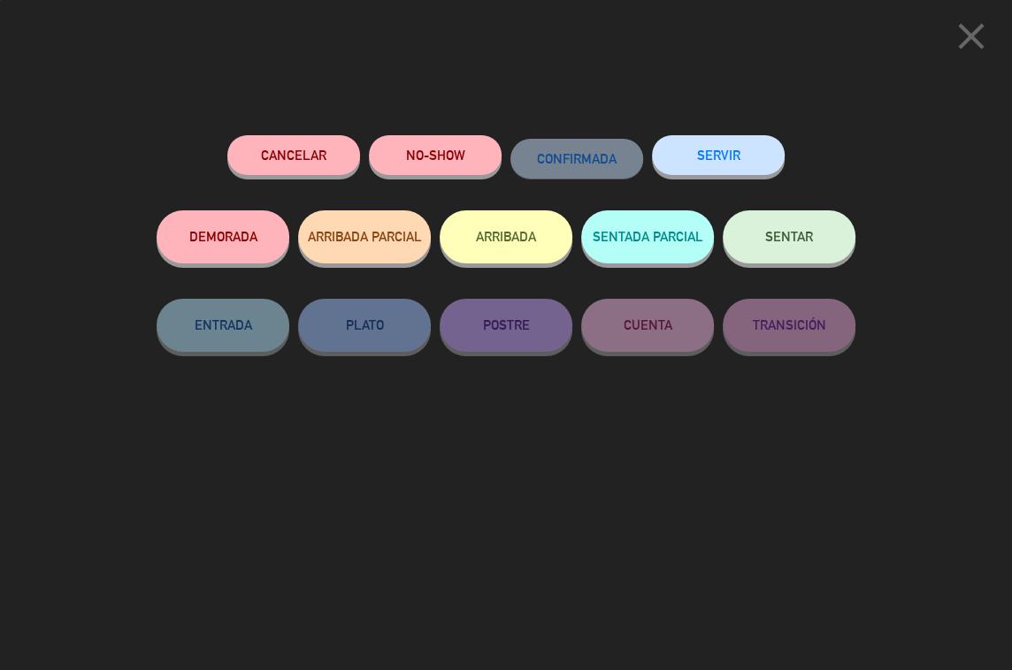
click at [764, 159] on button "SERVIR" at bounding box center [718, 155] width 133 height 40
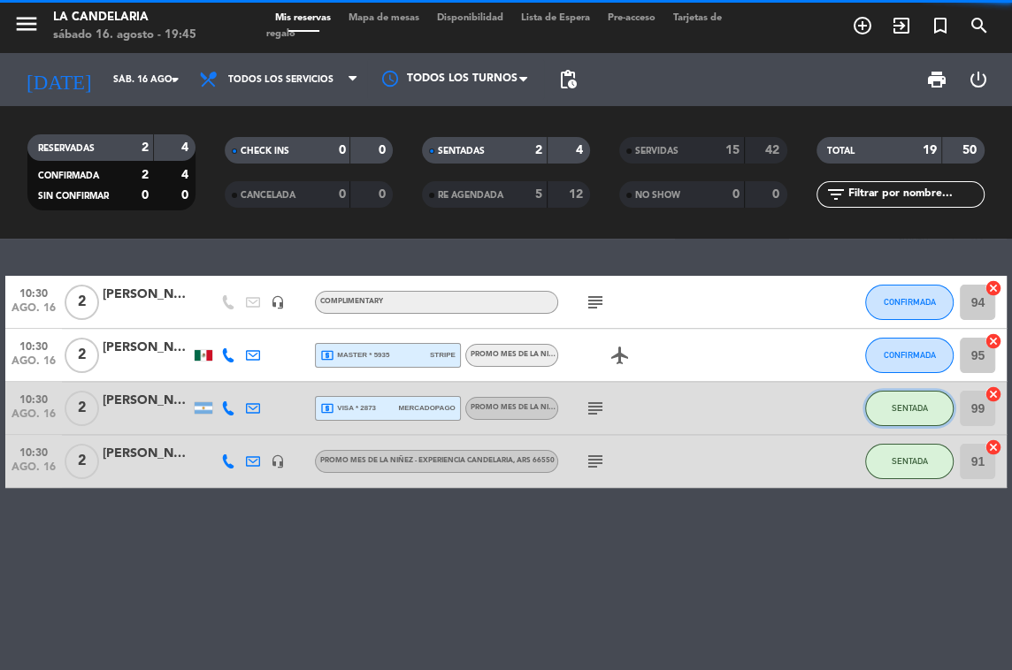
click at [907, 423] on button "SENTADA" at bounding box center [909, 408] width 88 height 35
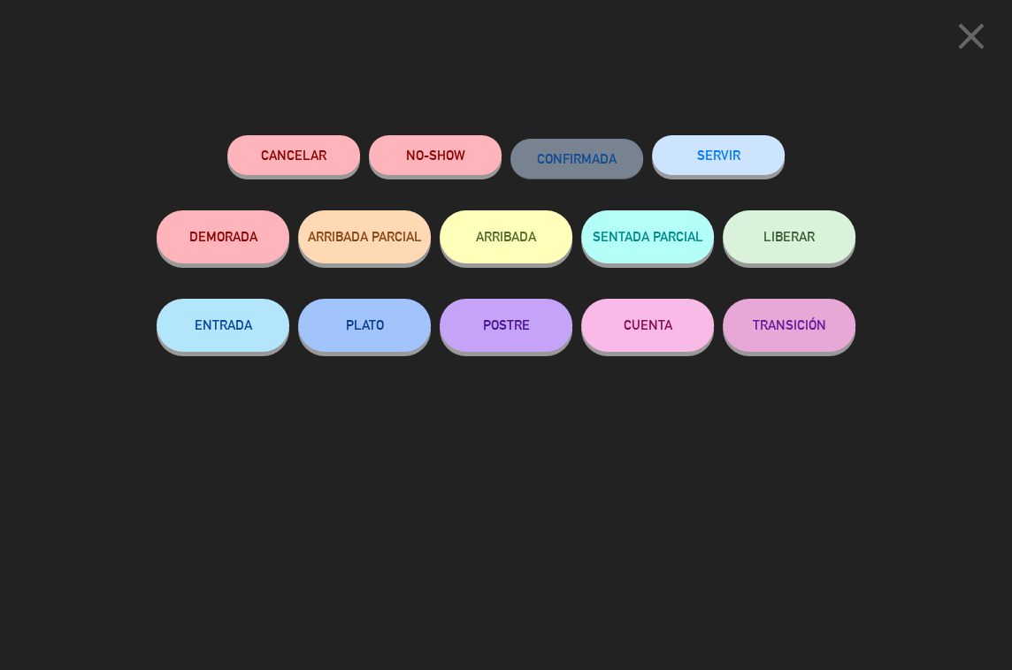
drag, startPoint x: 753, startPoint y: 161, endPoint x: 873, endPoint y: 341, distance: 216.9
click at [752, 163] on button "SERVIR" at bounding box center [718, 155] width 133 height 40
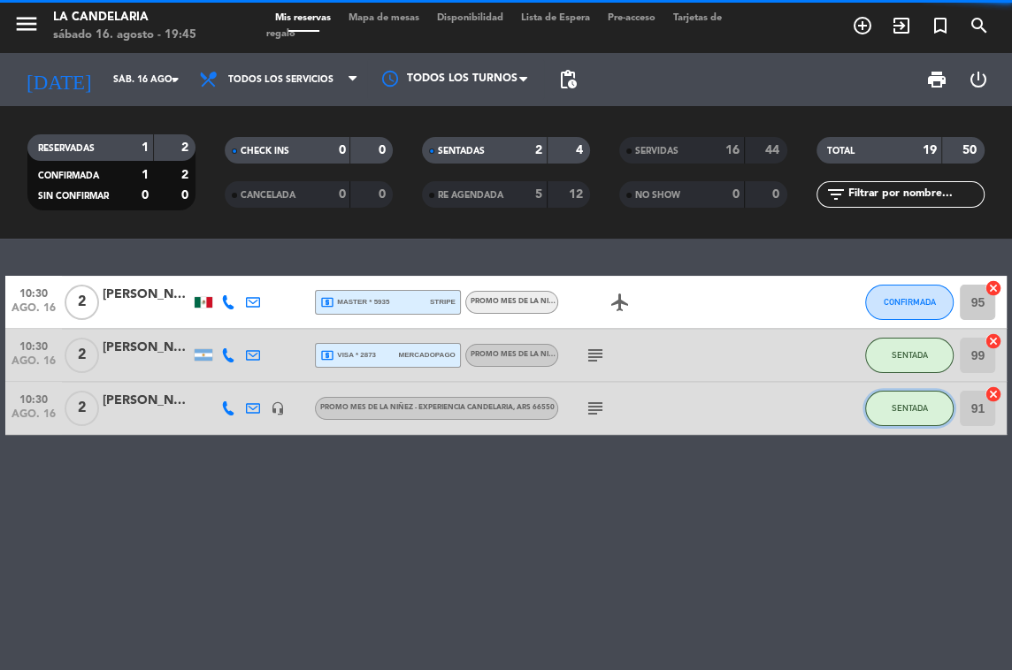
click at [905, 401] on button "SENTADA" at bounding box center [909, 408] width 88 height 35
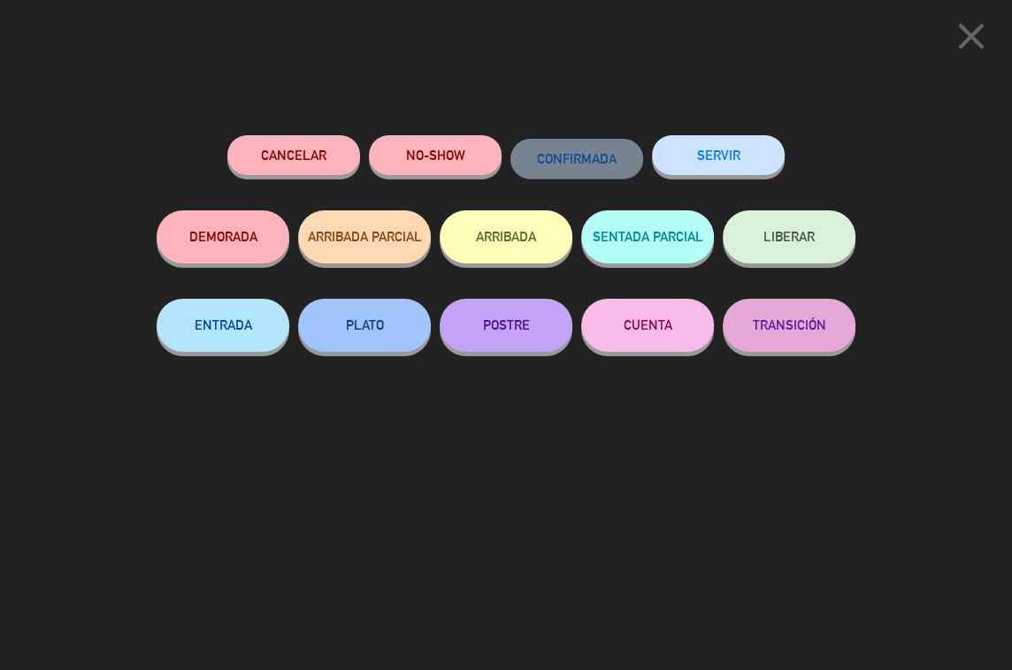
click at [742, 171] on button "SERVIR" at bounding box center [718, 155] width 133 height 40
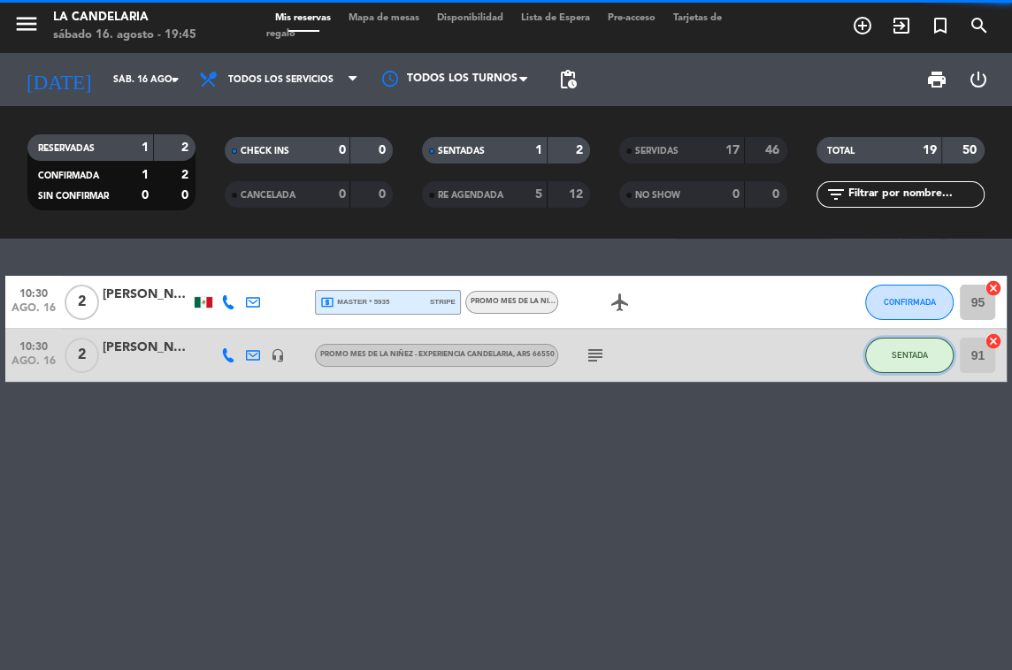
click at [906, 358] on span "SENTADA" at bounding box center [910, 355] width 36 height 10
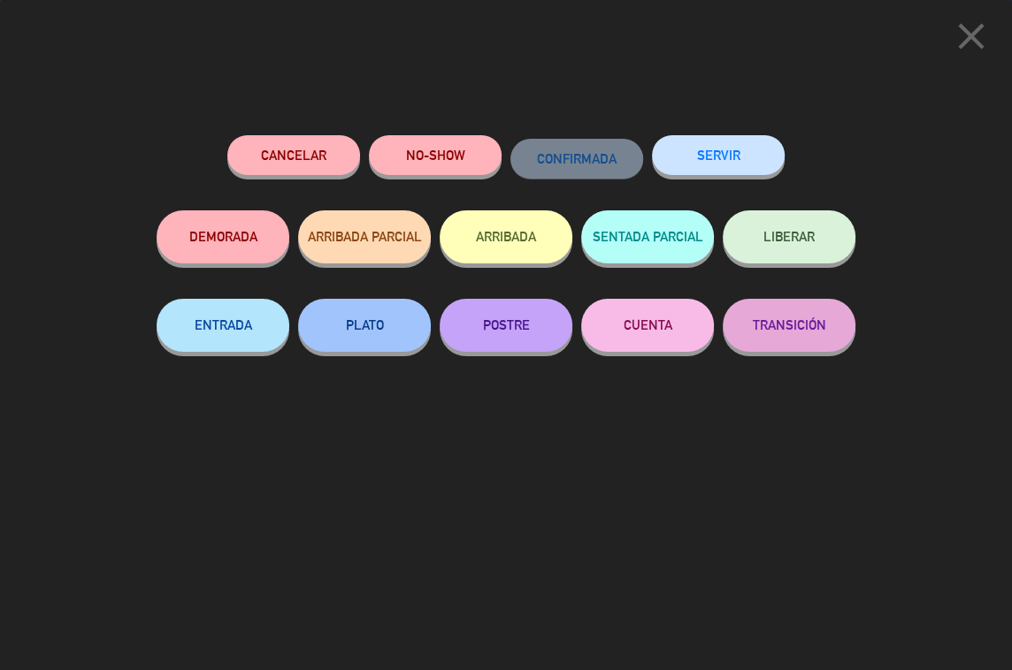
click at [739, 174] on div "SERVIR" at bounding box center [718, 172] width 133 height 75
click at [737, 154] on button "SERVIR" at bounding box center [718, 155] width 133 height 40
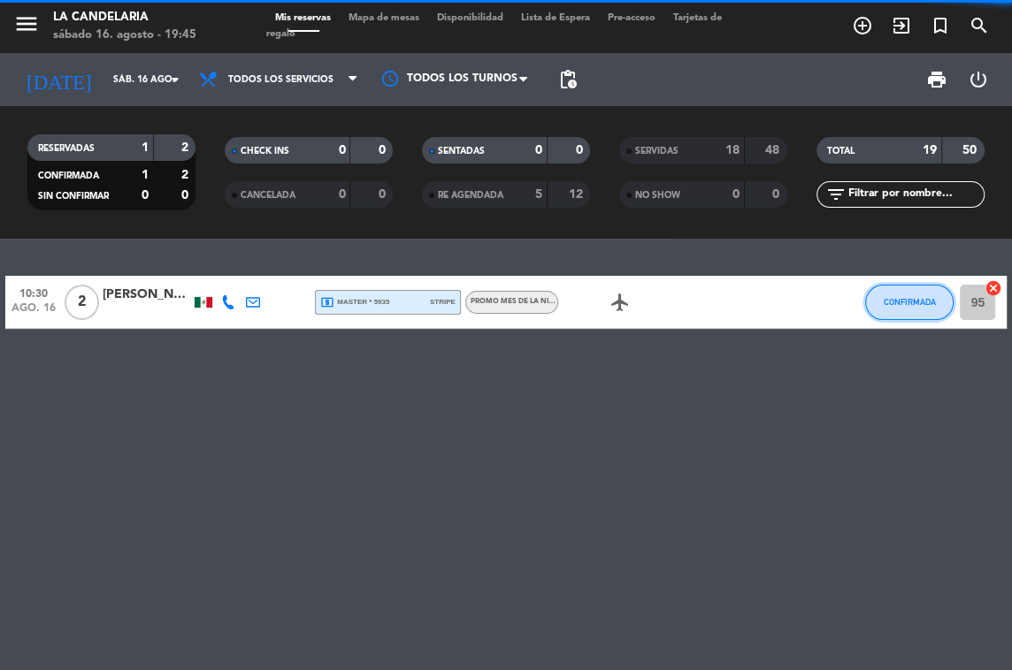
click at [895, 298] on span "CONFIRMADA" at bounding box center [910, 302] width 52 height 10
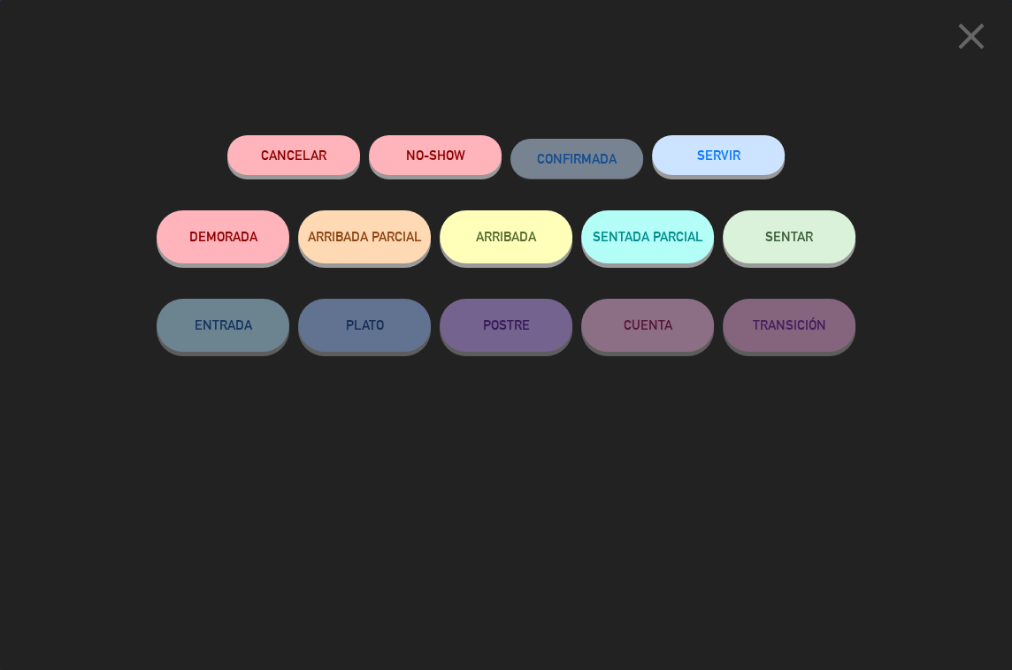
click at [716, 153] on button "SERVIR" at bounding box center [718, 155] width 133 height 40
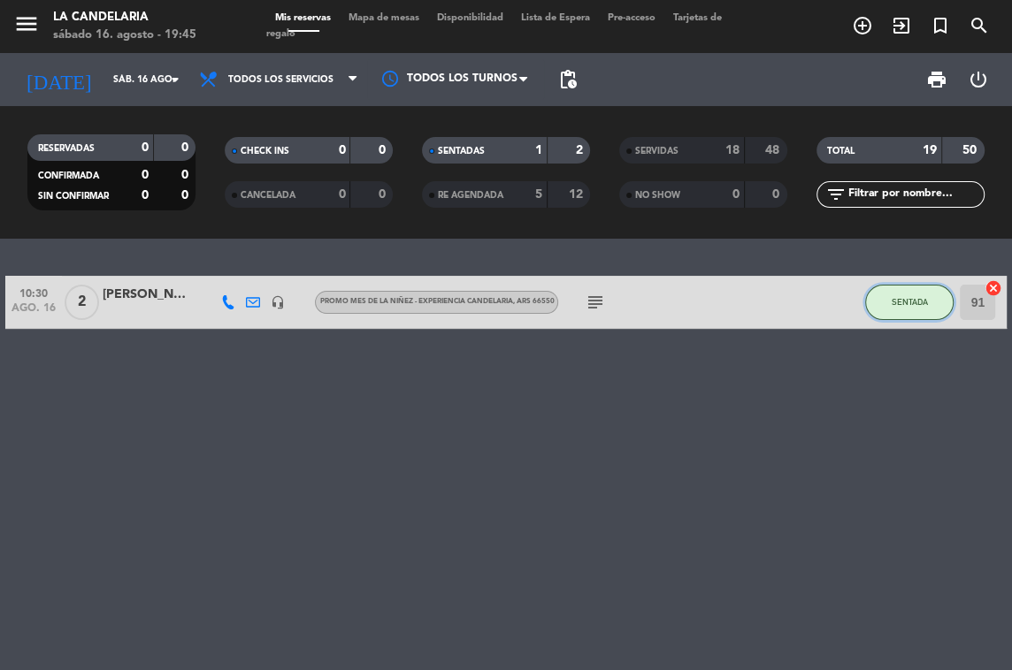
click at [914, 307] on button "SENTADA" at bounding box center [909, 302] width 88 height 35
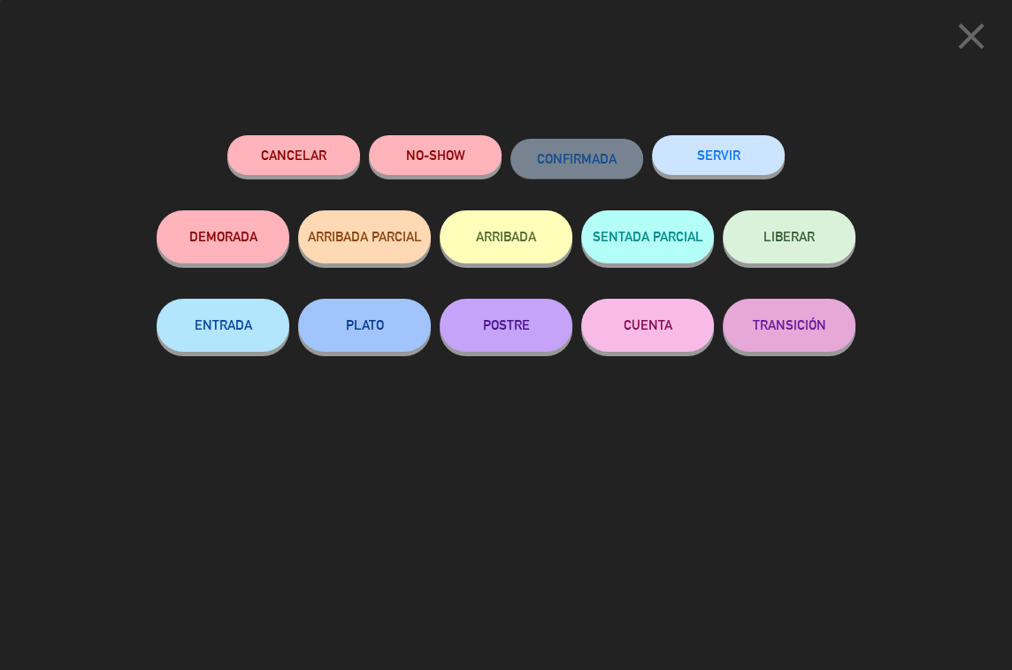
click at [682, 127] on div "Cancelar NO-SHOW CONFIRMADA SERVIR DEMORADA ARRIBADA PARCIAL ARRIBADA SENTADA P…" at bounding box center [506, 396] width 724 height 547
click at [689, 145] on button "SERVIR" at bounding box center [718, 155] width 133 height 40
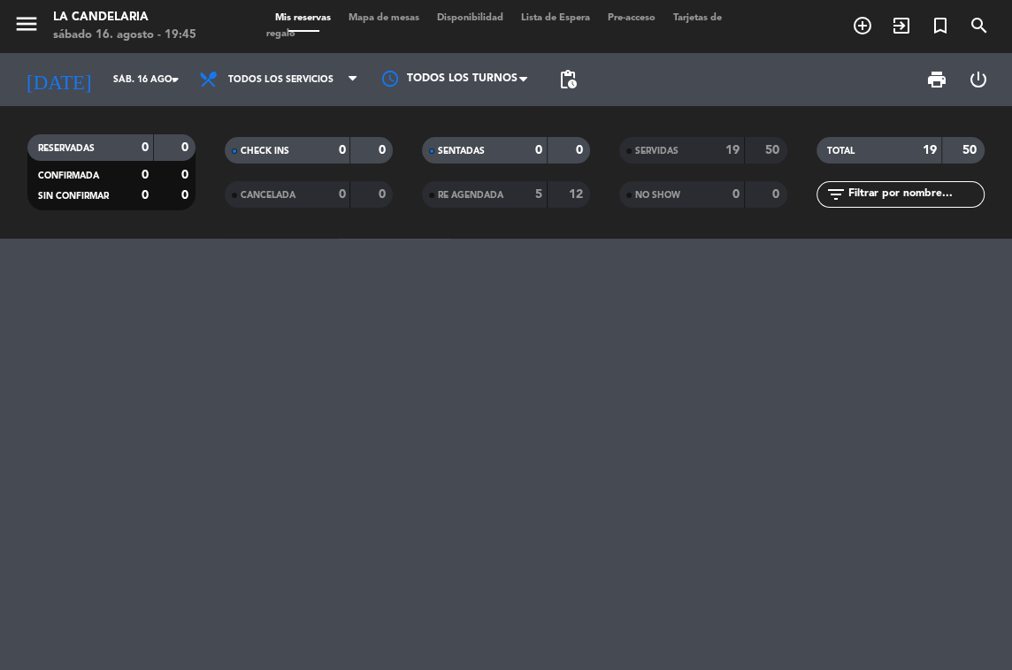
click at [688, 280] on div at bounding box center [506, 455] width 1012 height 432
